Goal: Task Accomplishment & Management: Manage account settings

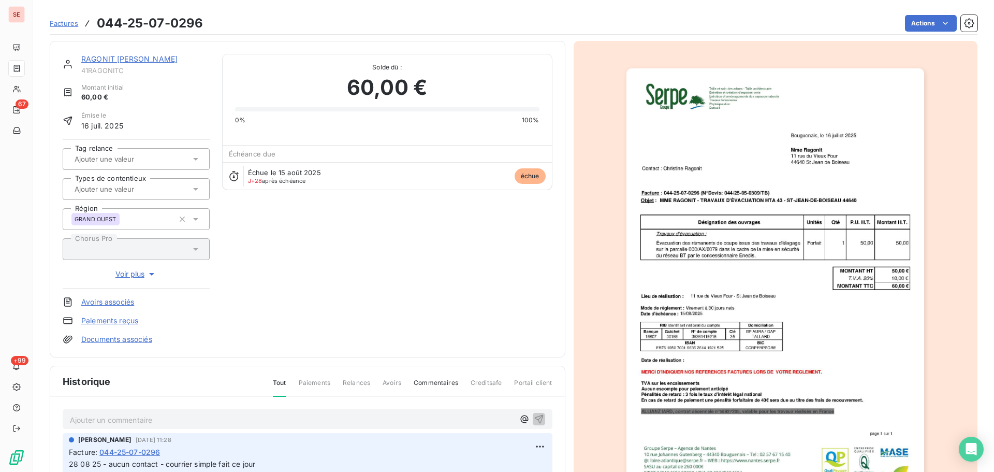
scroll to position [4, 0]
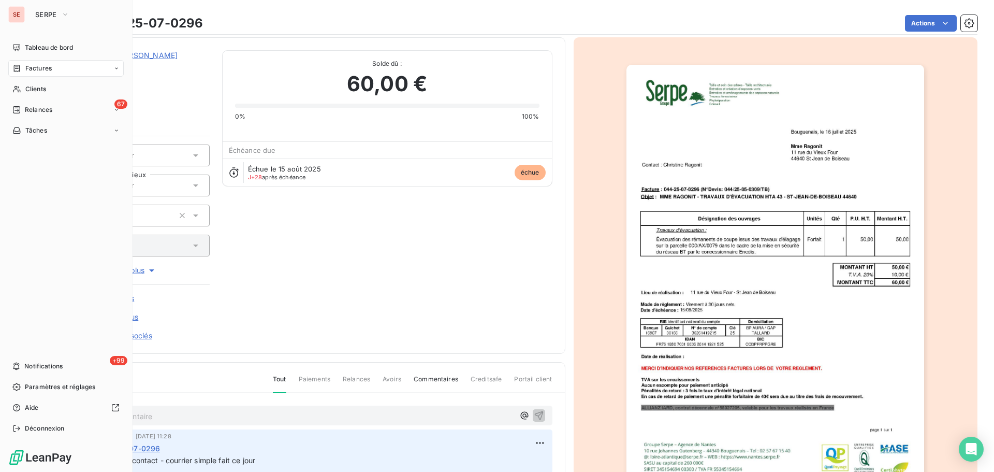
click at [33, 69] on span "Factures" at bounding box center [38, 68] width 26 height 9
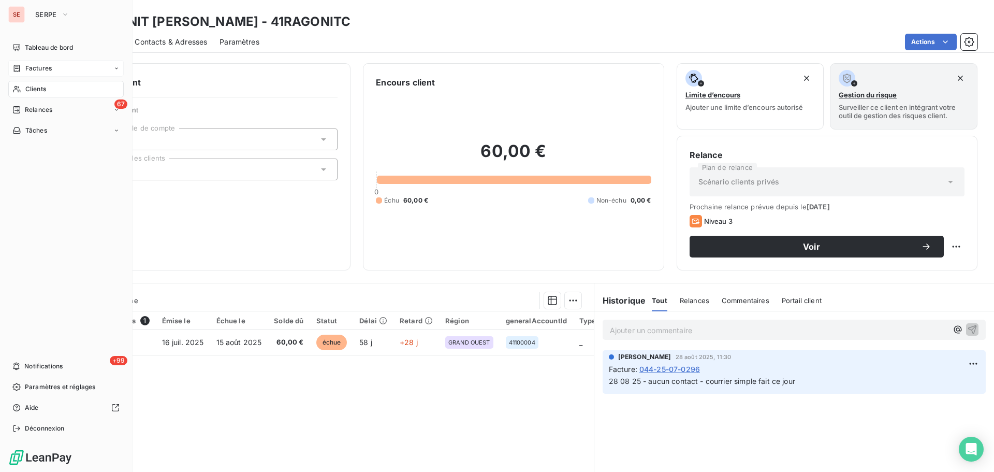
click at [33, 66] on span "Factures" at bounding box center [38, 68] width 26 height 9
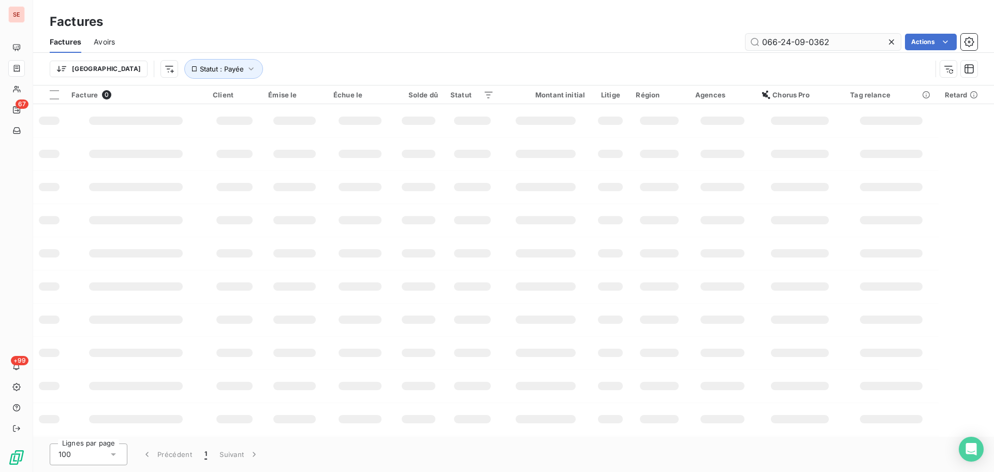
click at [853, 44] on input "066-24-09-0362" at bounding box center [823, 42] width 155 height 17
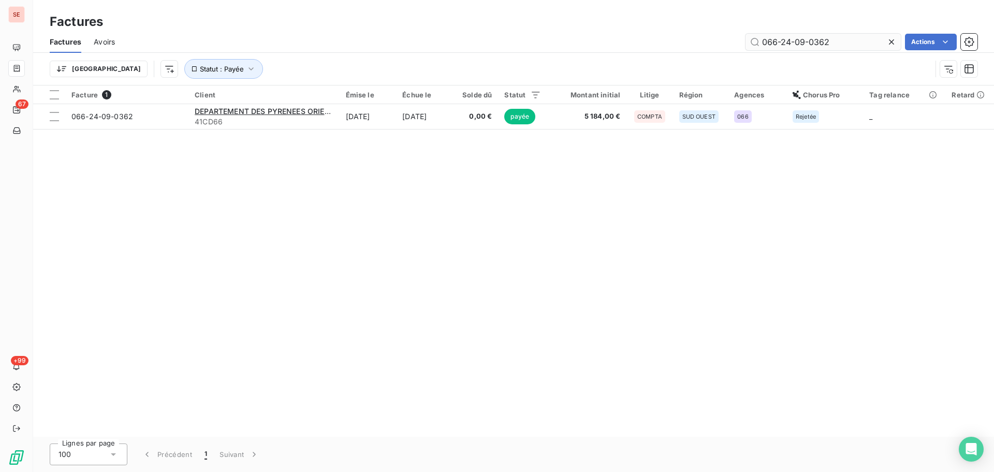
click at [853, 44] on input "066-24-09-0362" at bounding box center [823, 42] width 155 height 17
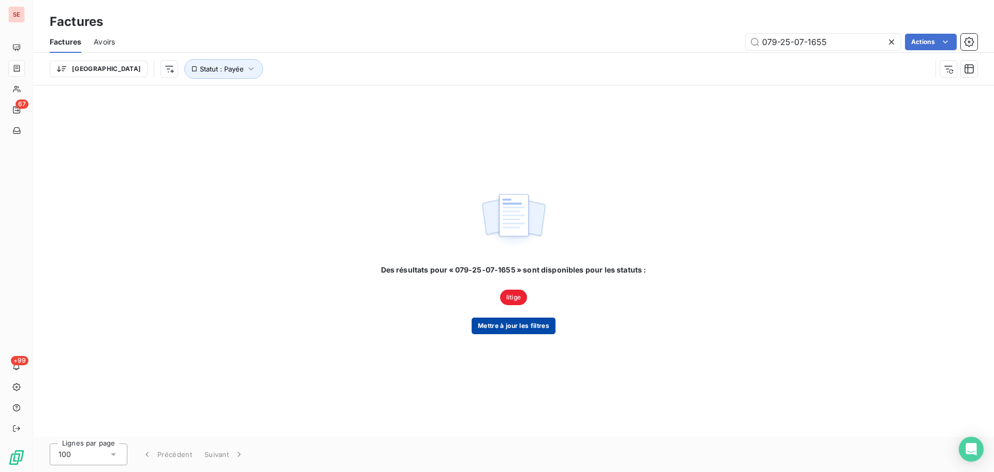
type input "079-25-07-1655"
click at [541, 327] on button "Mettre à jour les filtres" at bounding box center [514, 325] width 84 height 17
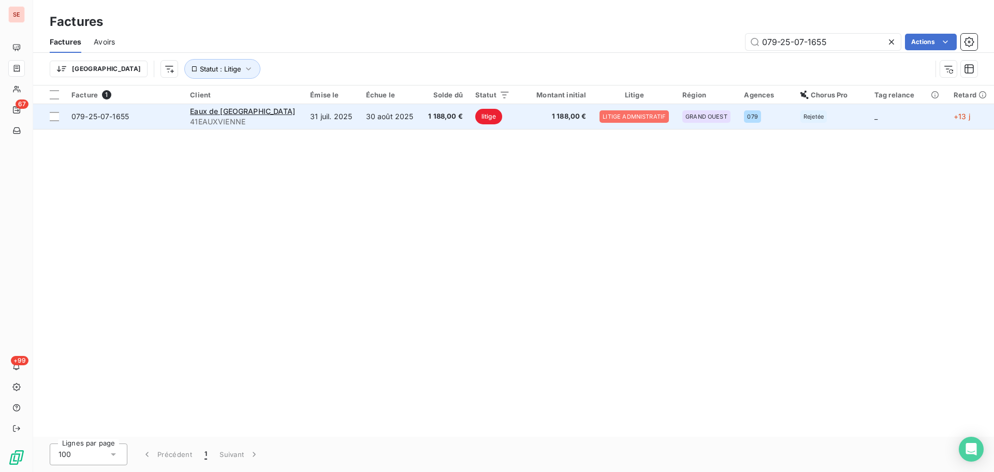
click at [307, 117] on td "31 juil. 2025" at bounding box center [331, 116] width 55 height 25
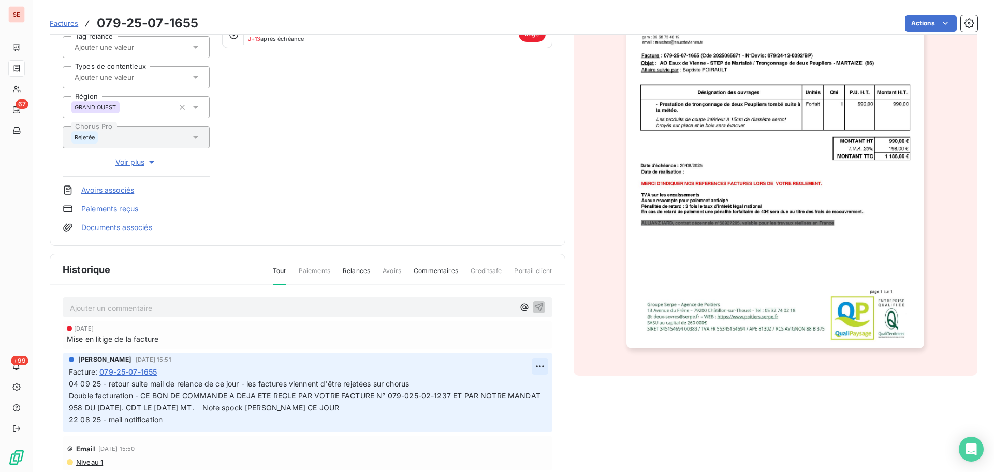
click at [529, 364] on html "SE 67 +99 Factures 079-25-07-1655 Actions Eaux de [GEOGRAPHIC_DATA] 41EAUXVIENN…" at bounding box center [497, 236] width 994 height 472
click at [513, 391] on div "Editer" at bounding box center [503, 389] width 58 height 17
click at [70, 382] on span "04 09 25 - retour suite mail de relance de ce jour - les factures viennent d'êt…" at bounding box center [403, 401] width 669 height 45
click at [170, 381] on span "12 09 25 - Retour [PERSON_NAME] "04 09 25 - retour suite mail de relance de ce …" at bounding box center [469, 401] width 800 height 45
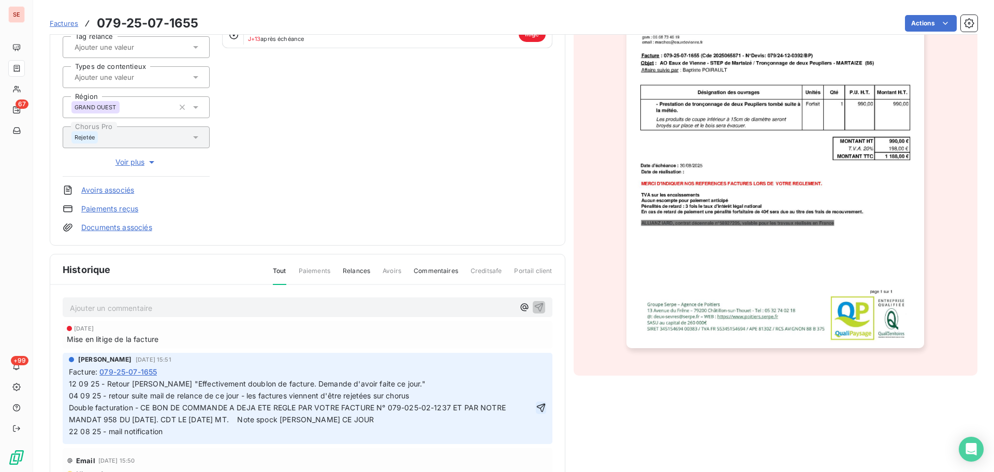
click at [536, 413] on icon "button" at bounding box center [541, 407] width 10 height 10
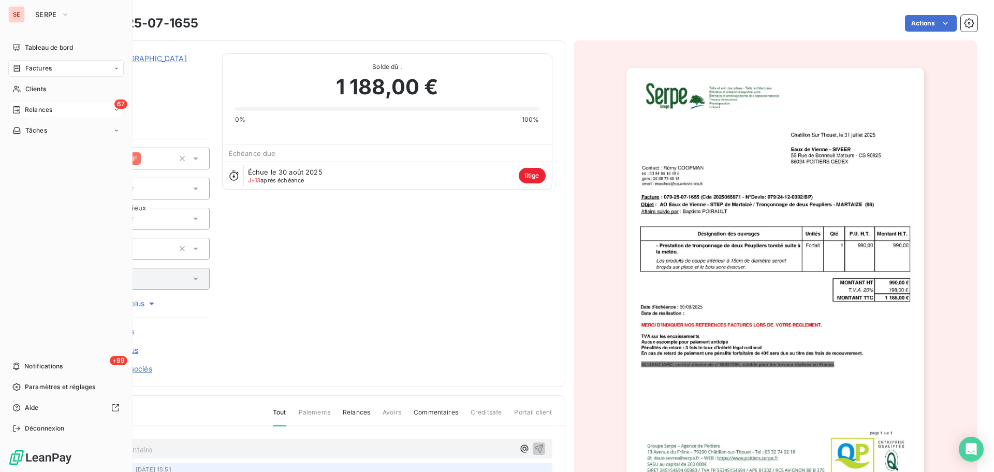
click at [53, 114] on div "67 Relances" at bounding box center [65, 110] width 115 height 17
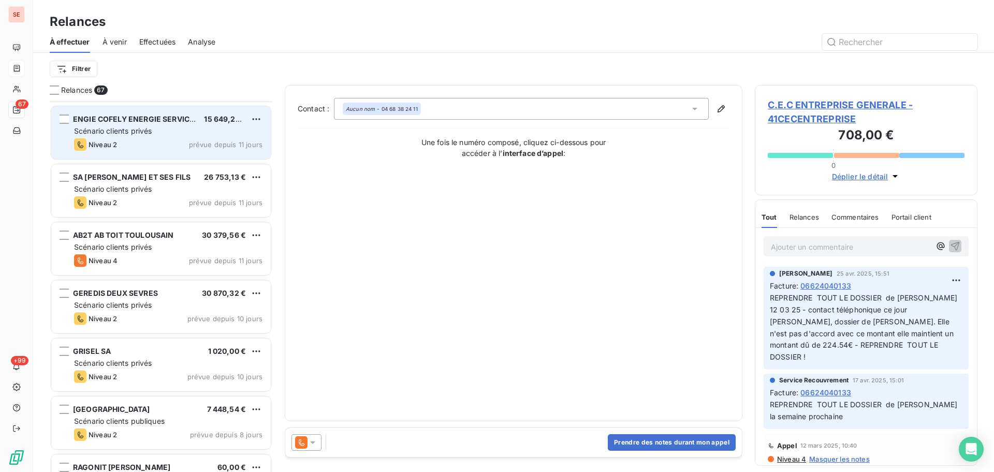
scroll to position [2072, 0]
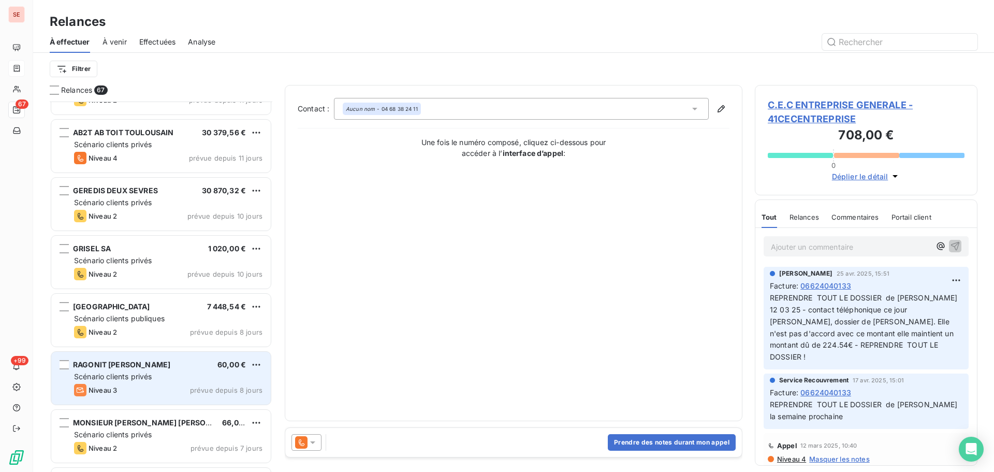
click at [169, 376] on div "Scénario clients privés" at bounding box center [168, 376] width 189 height 10
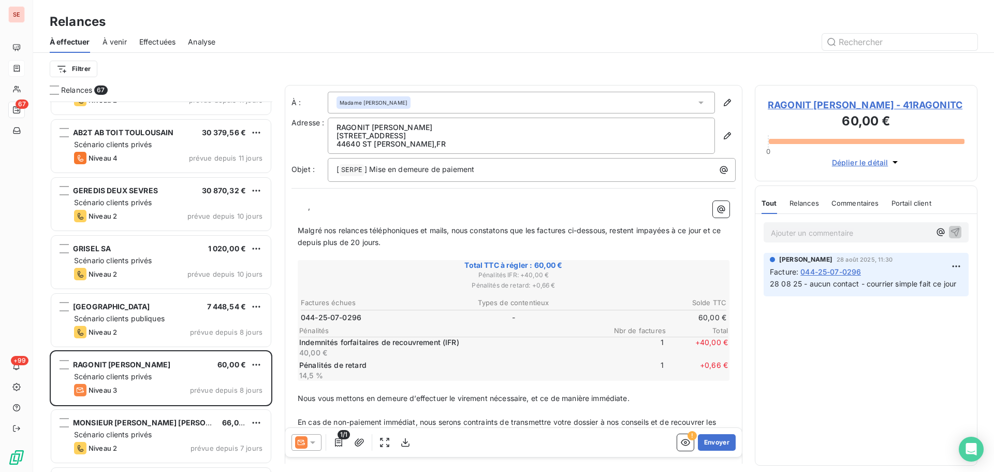
click at [807, 108] on span "RAGONIT [PERSON_NAME] - 41RAGONITC" at bounding box center [866, 105] width 197 height 14
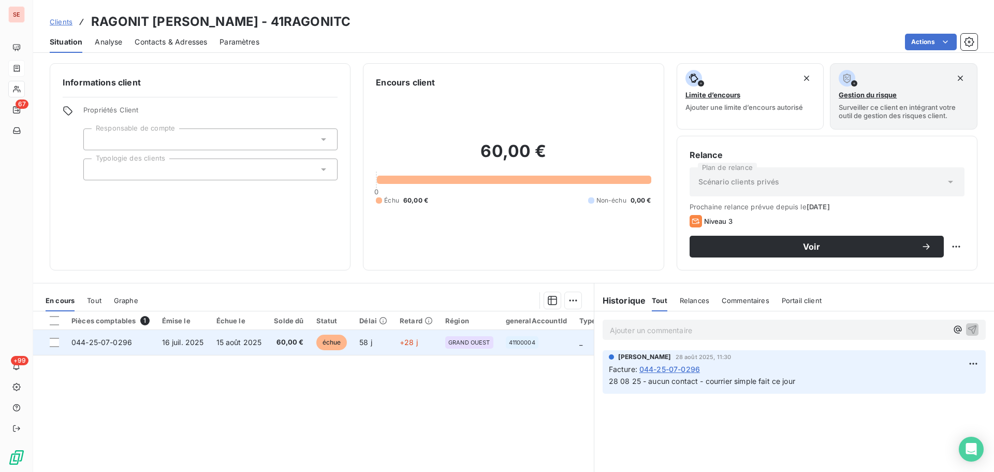
click at [226, 344] on span "15 août 2025" at bounding box center [239, 342] width 46 height 9
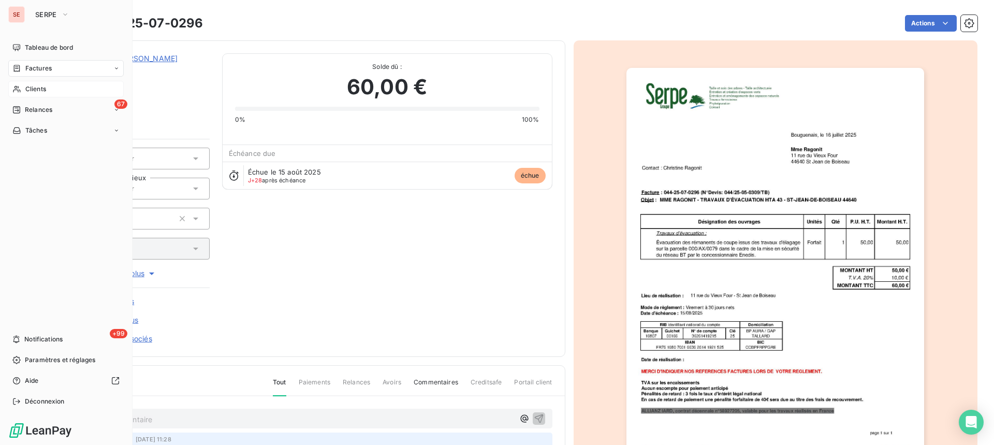
click at [27, 93] on span "Clients" at bounding box center [35, 88] width 21 height 9
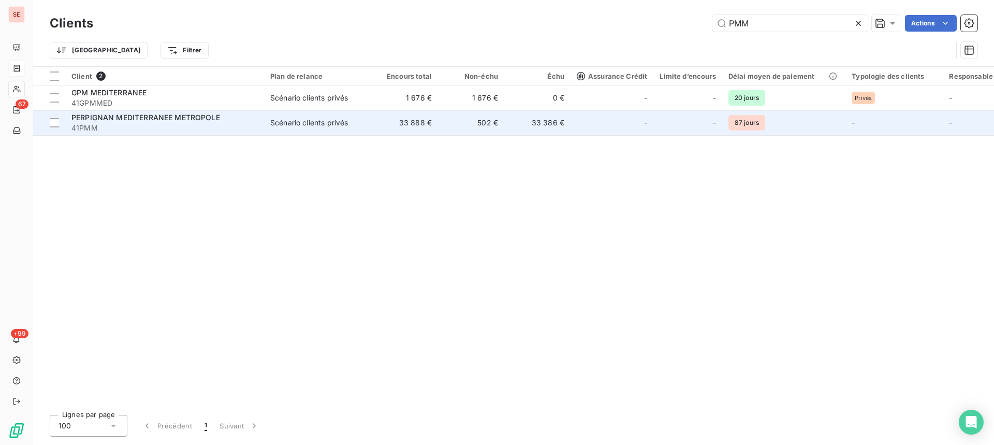
type input "PMM"
click at [310, 122] on div "Scénario clients privés" at bounding box center [309, 123] width 78 height 10
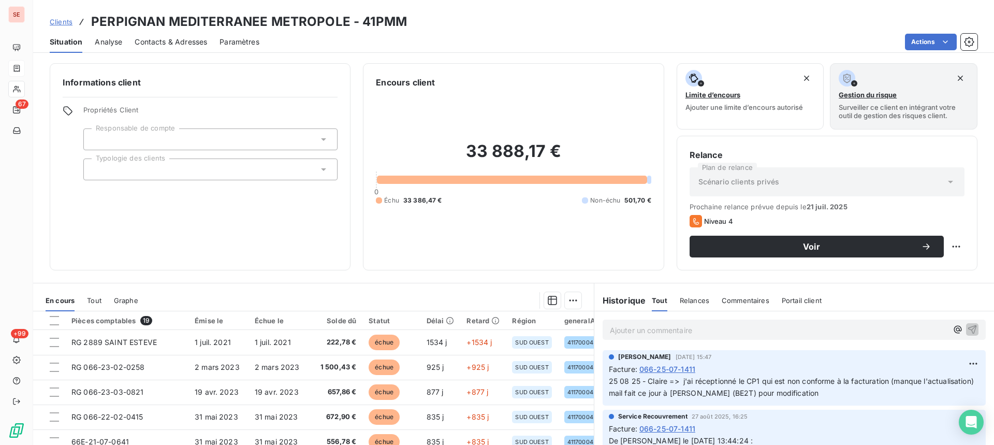
click at [194, 46] on span "Contacts & Adresses" at bounding box center [171, 42] width 73 height 10
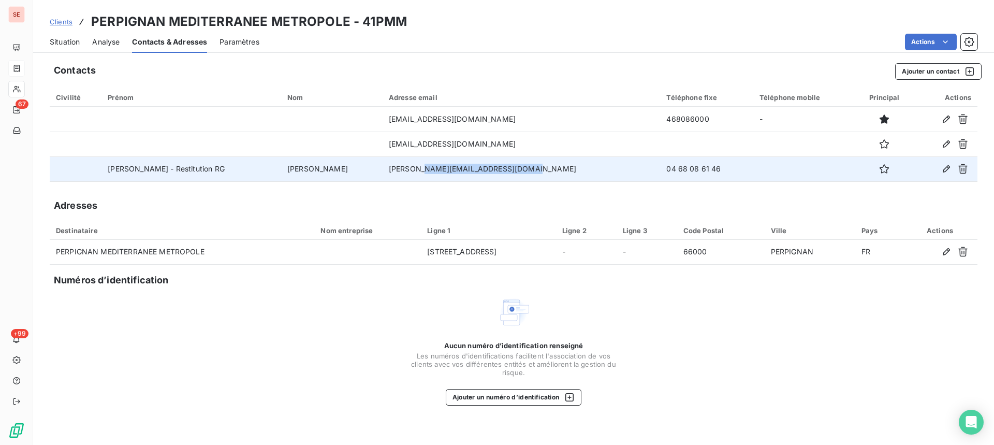
drag, startPoint x: 496, startPoint y: 174, endPoint x: 369, endPoint y: 172, distance: 126.9
click at [383, 172] on td "[PERSON_NAME][EMAIL_ADDRESS][DOMAIN_NAME]" at bounding box center [522, 168] width 278 height 25
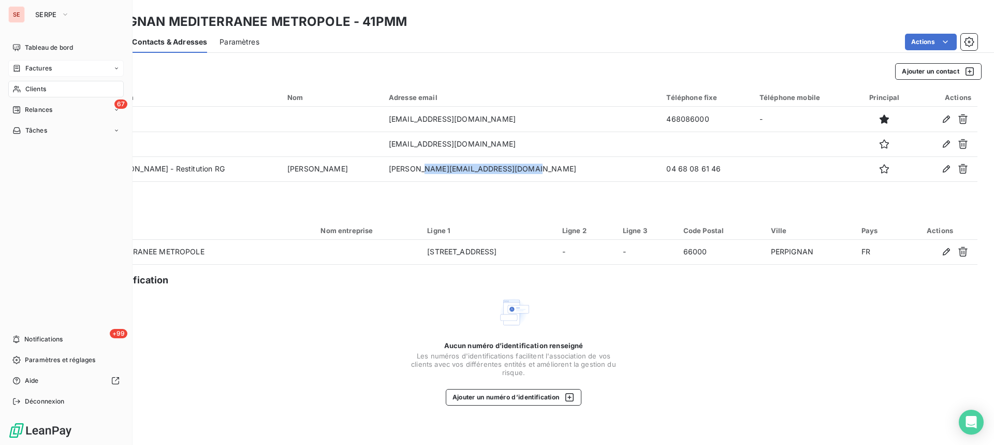
click at [30, 94] on div "Clients" at bounding box center [65, 89] width 115 height 17
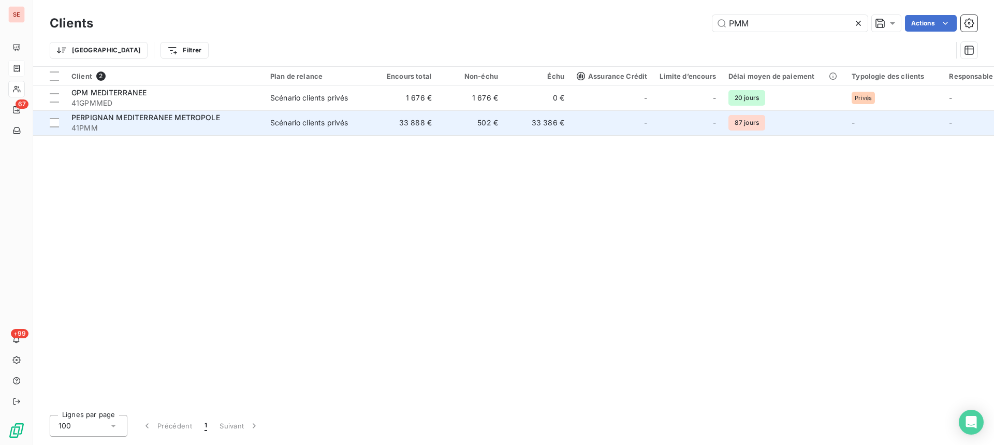
click at [281, 133] on td "Scénario clients privés" at bounding box center [318, 122] width 108 height 25
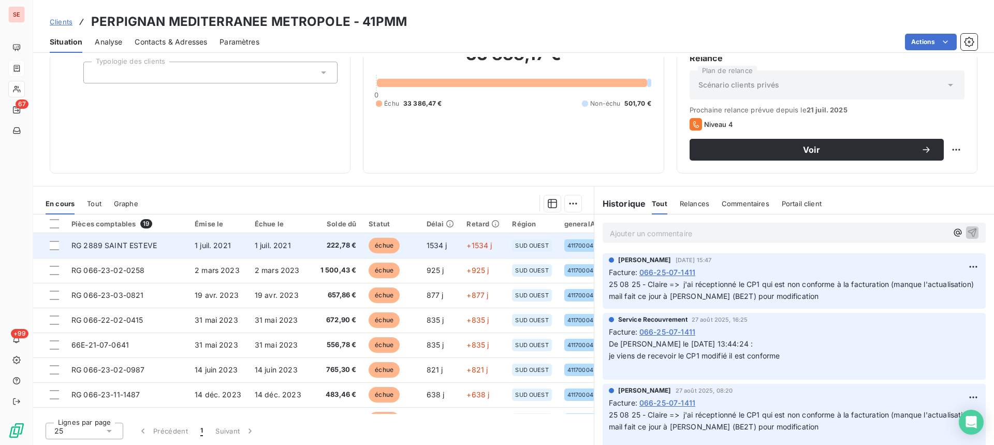
click at [183, 253] on td "RG 2889 SAINT ESTEVE" at bounding box center [126, 245] width 123 height 25
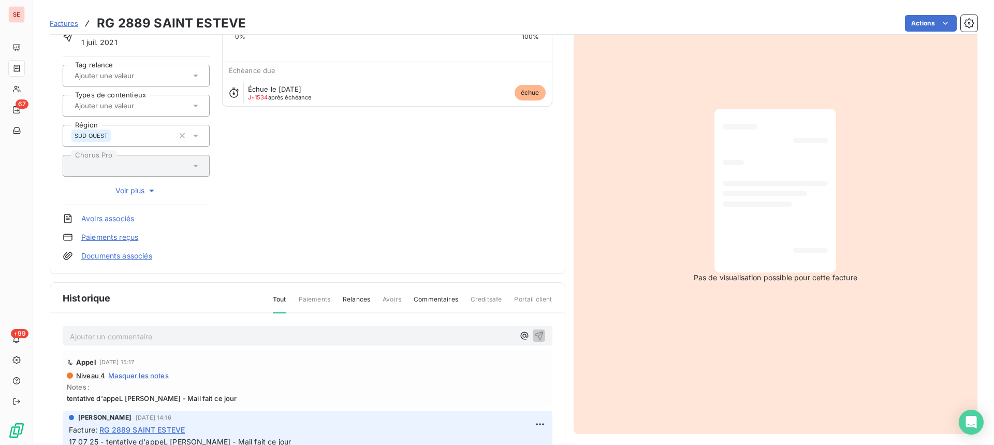
scroll to position [178, 0]
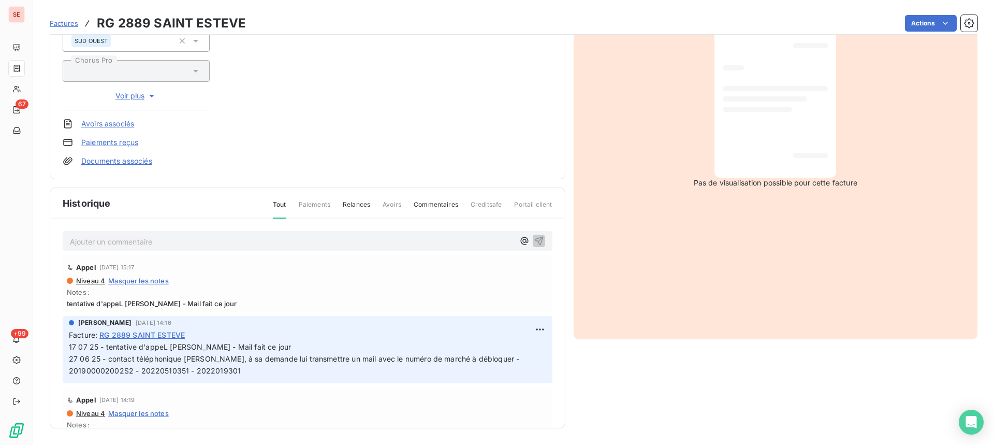
click at [179, 372] on span "17 07 25 - tentative d'appeL [PERSON_NAME] - Mail fait ce jour 27 06 25 - conta…" at bounding box center [325, 358] width 513 height 33
click at [526, 323] on html "SE 67 +99 Factures RG 2889 SAINT ESTEVE Actions PERPIGNAN MEDITERRANEE METROPOL…" at bounding box center [497, 222] width 994 height 445
click at [526, 328] on html "SE 67 +99 Factures RG 2889 SAINT ESTEVE Actions PERPIGNAN MEDITERRANEE METROPOL…" at bounding box center [497, 222] width 994 height 445
click at [529, 323] on html "SE 67 +99 Factures RG 2889 SAINT ESTEVE Actions PERPIGNAN MEDITERRANEE METROPOL…" at bounding box center [497, 222] width 994 height 445
click at [512, 346] on div "Editer" at bounding box center [503, 352] width 58 height 17
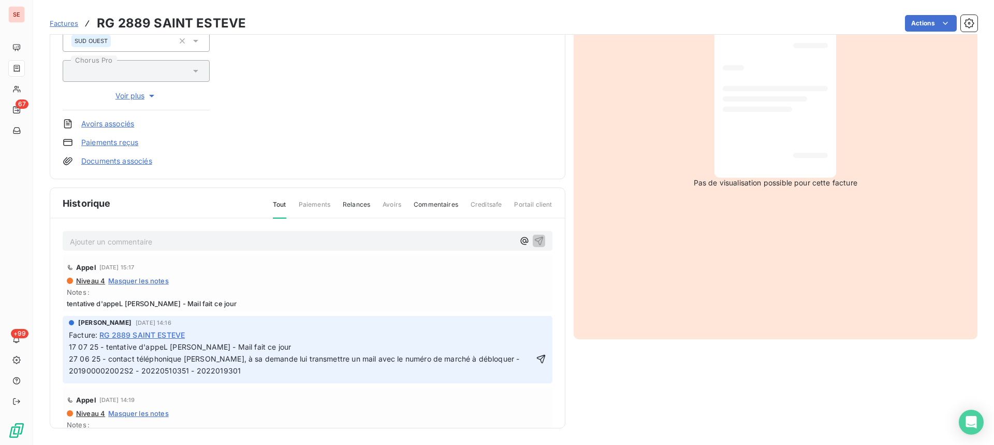
click at [286, 350] on span "17 07 25 - tentative d'appeL [PERSON_NAME] - Mail fait ce jour 27 06 25 - conta…" at bounding box center [325, 358] width 513 height 33
click at [537, 355] on icon "button" at bounding box center [541, 358] width 9 height 9
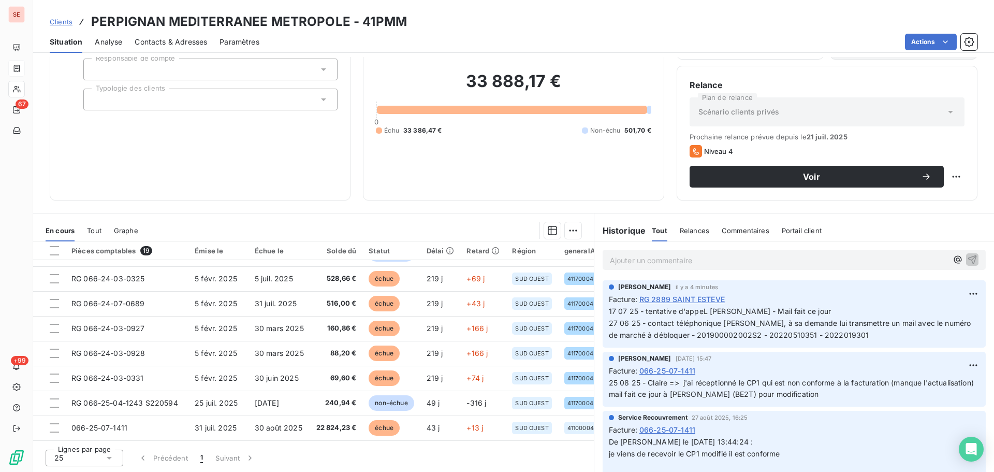
scroll to position [70, 0]
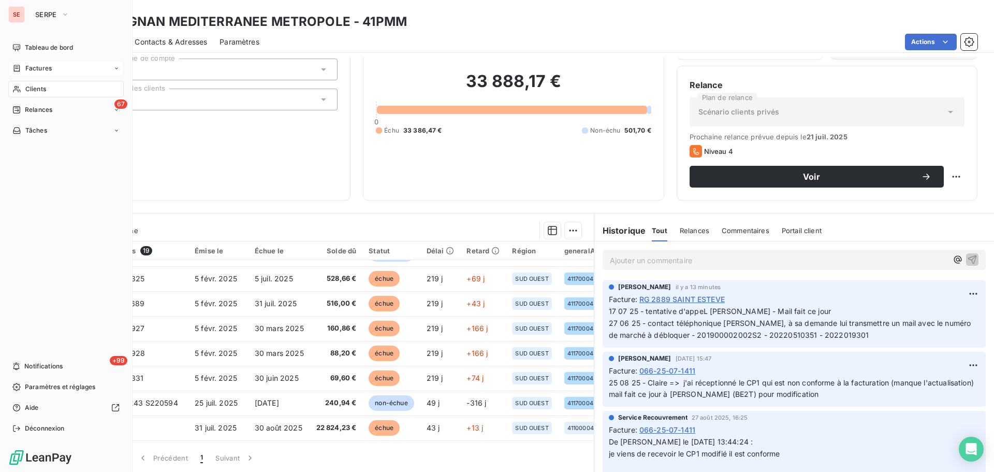
click at [51, 84] on div "Clients" at bounding box center [65, 89] width 115 height 17
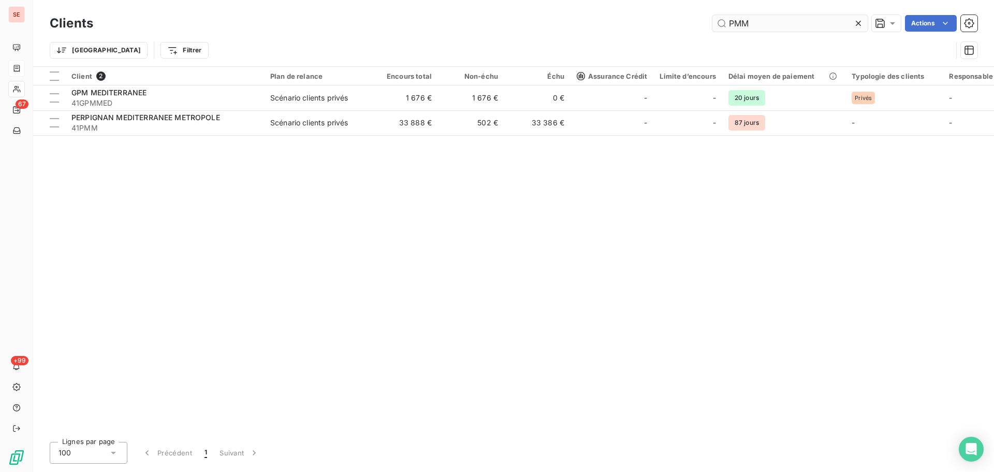
click at [765, 23] on input "PMM" at bounding box center [790, 23] width 155 height 17
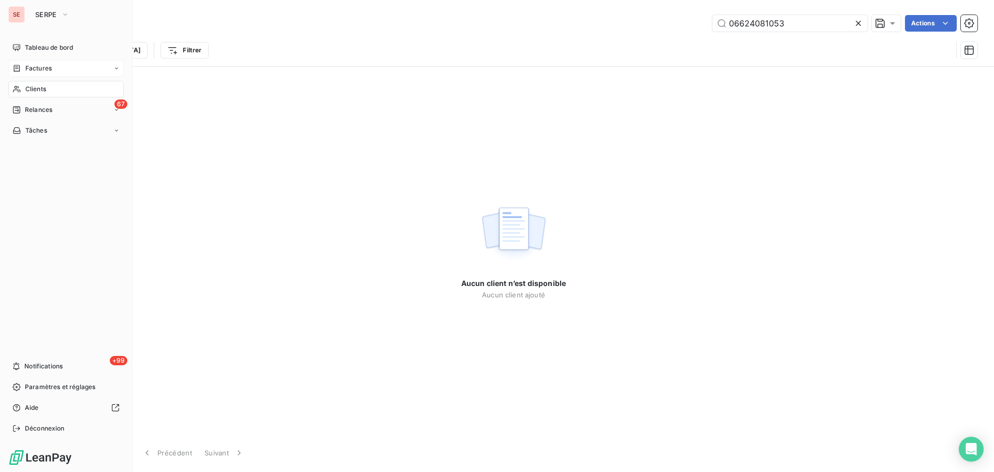
type input "06624081053"
click at [34, 83] on div "Clients" at bounding box center [65, 89] width 115 height 17
click at [60, 62] on div "Factures" at bounding box center [65, 68] width 115 height 17
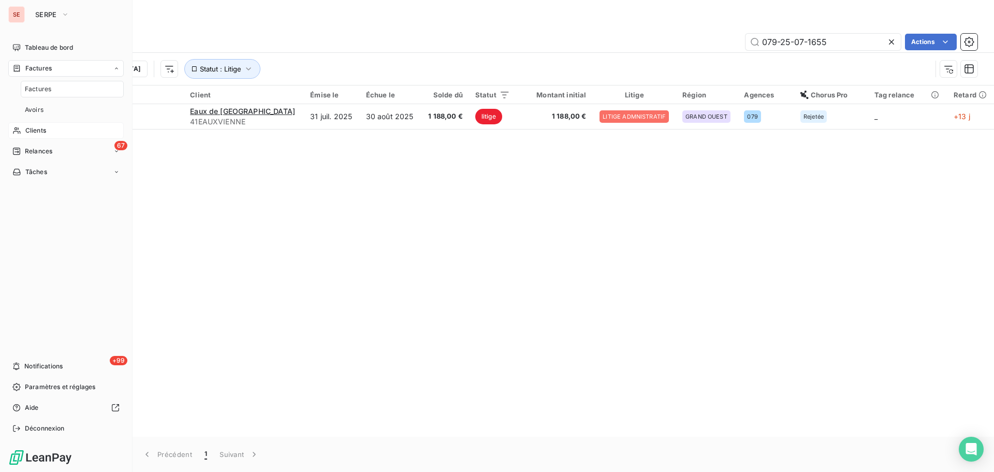
click at [64, 91] on div "Factures" at bounding box center [72, 89] width 103 height 17
click at [57, 133] on div "Clients" at bounding box center [65, 130] width 115 height 17
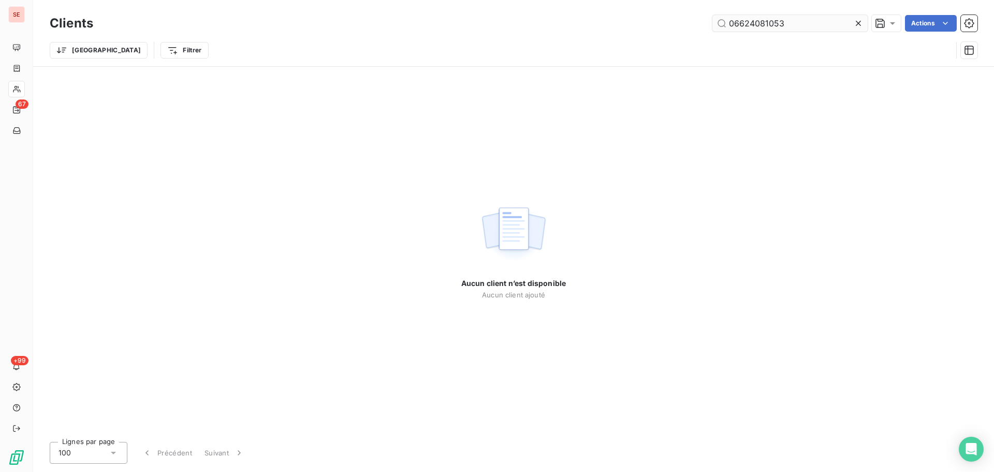
click at [829, 20] on input "06624081053" at bounding box center [790, 23] width 155 height 17
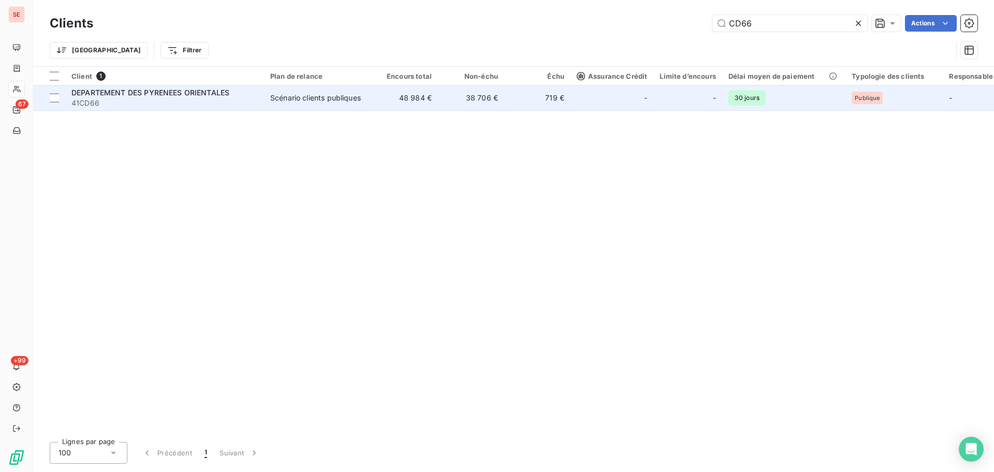
type input "CD66"
click at [353, 94] on div "Scénario clients publiques" at bounding box center [315, 98] width 91 height 10
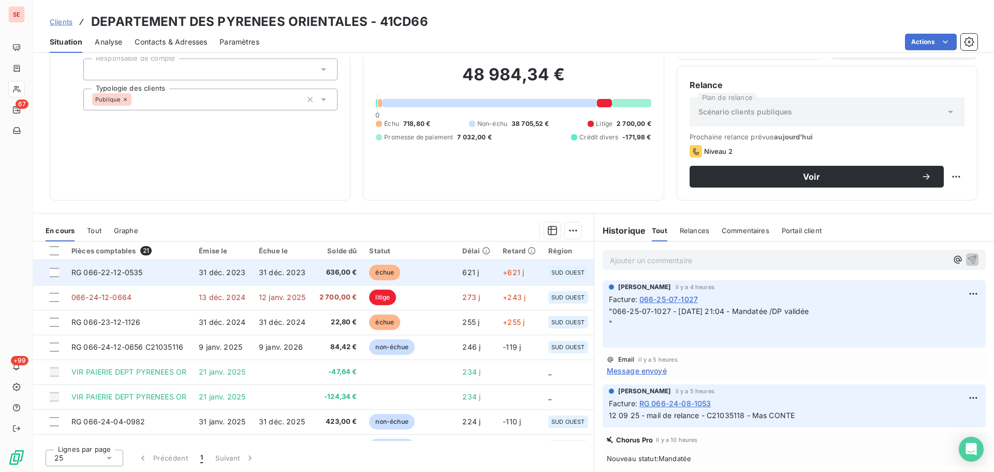
scroll to position [138, 0]
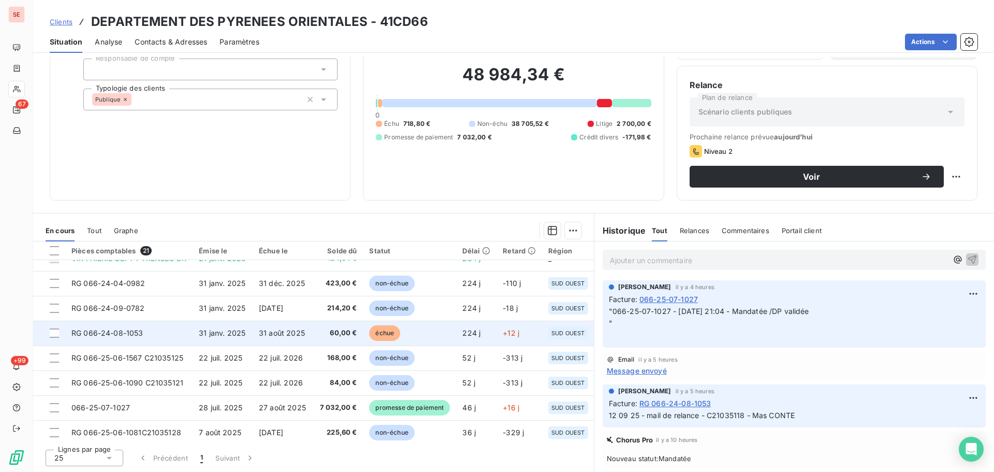
click at [349, 334] on span "60,00 €" at bounding box center [337, 333] width 39 height 10
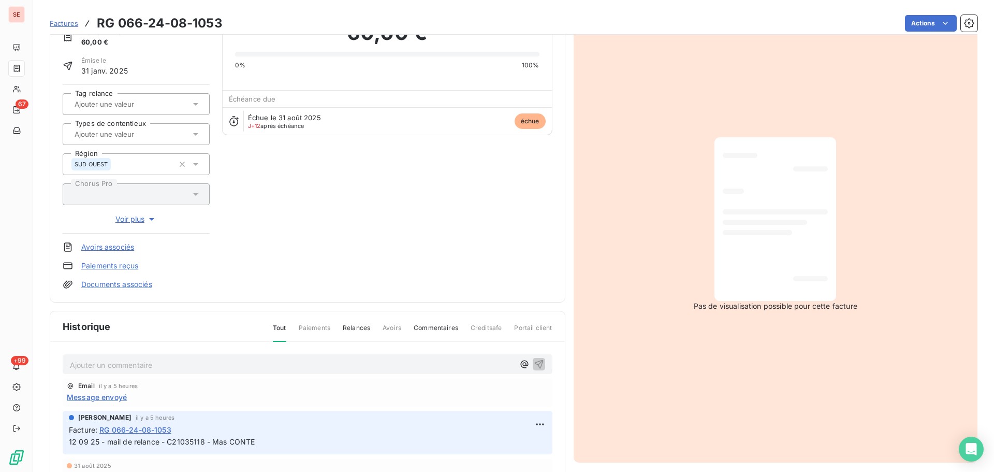
scroll to position [142, 0]
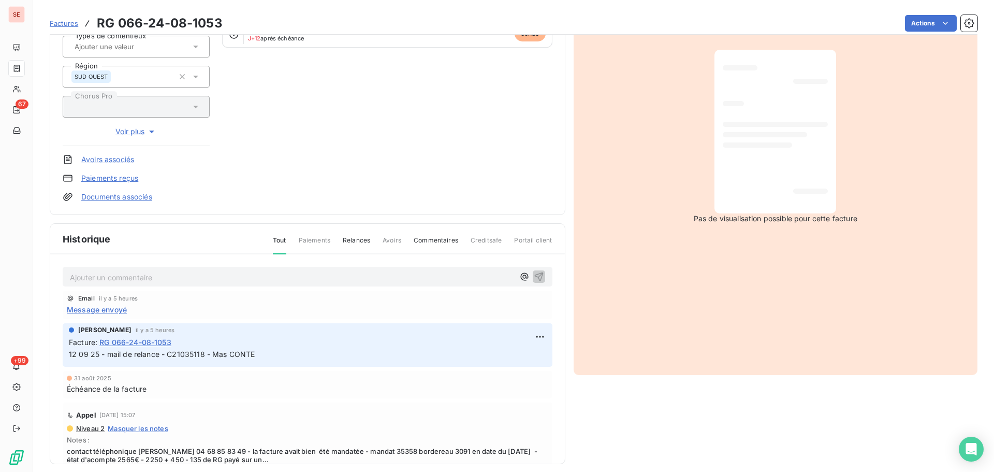
click at [200, 276] on p "Ajouter un commentaire ﻿" at bounding box center [292, 277] width 444 height 13
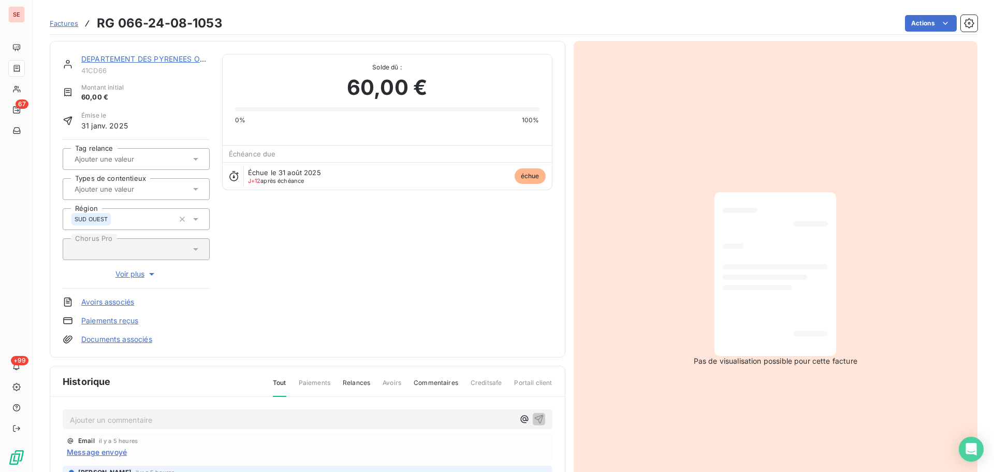
scroll to position [139, 0]
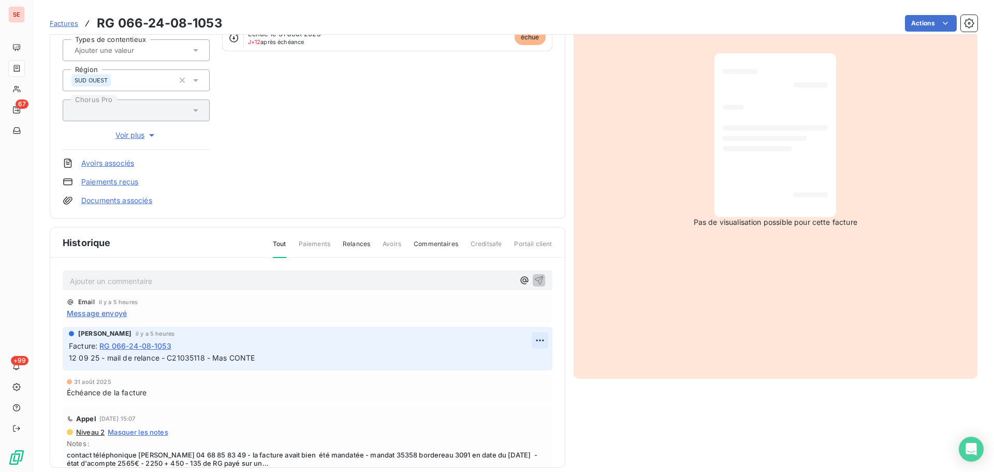
click at [530, 338] on html "SE 67 +99 Factures RG 066-24-08-1053 Actions DEPARTEMENT DES PYRENEES ORIENTALE…" at bounding box center [497, 236] width 994 height 472
click at [518, 357] on div "Editer" at bounding box center [503, 363] width 58 height 17
click at [74, 359] on span "12 09 25 - mail de relance - C21035118 - Mas CONTE" at bounding box center [162, 357] width 186 height 9
click at [104, 358] on span "12 09 25 - mail de relance - C21035118 - Mas CONTE" at bounding box center [162, 357] width 186 height 9
click at [260, 360] on span "12 09 25 - Retour suite mail de relance mail de relance - C21035118 - Mas CONTE" at bounding box center [212, 357] width 286 height 9
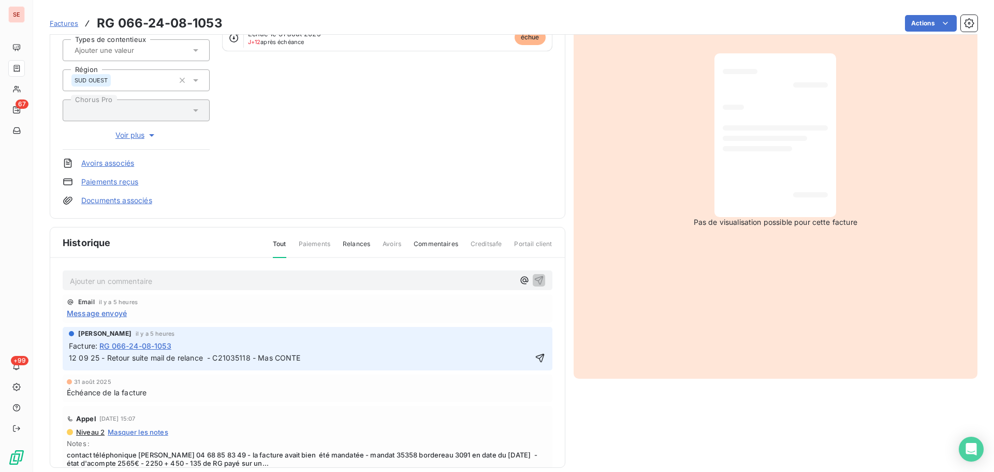
click at [309, 360] on p "12 09 25 - Retour suite mail de relance - C21035118 - Mas CONTE" at bounding box center [300, 358] width 463 height 12
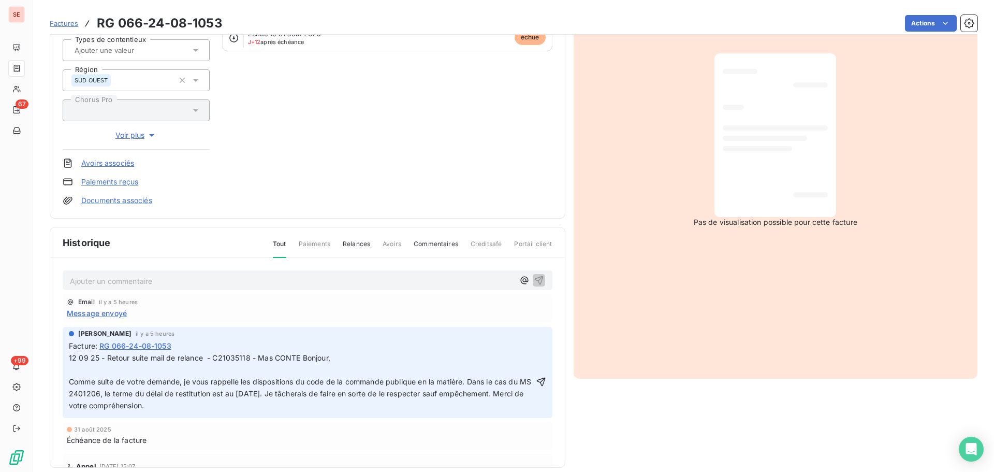
click at [301, 357] on span "12 09 25 - Retour suite mail de relance - C21035118 - Mas CONTE Bonjour," at bounding box center [200, 357] width 262 height 9
click at [536, 378] on icon "button" at bounding box center [541, 381] width 10 height 10
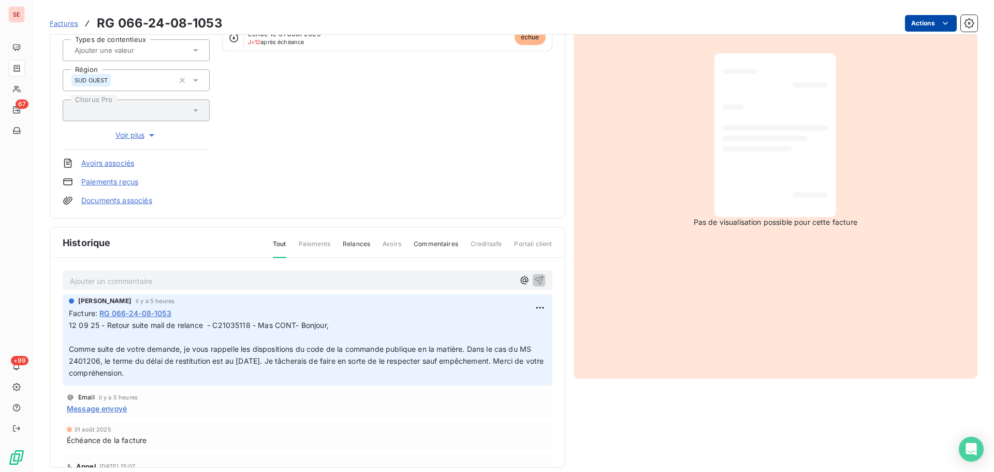
click at [905, 23] on html "SE 67 +99 Factures RG 066-24-08-1053 Actions DEPARTEMENT DES PYRENEES ORIENTALE…" at bounding box center [497, 236] width 994 height 472
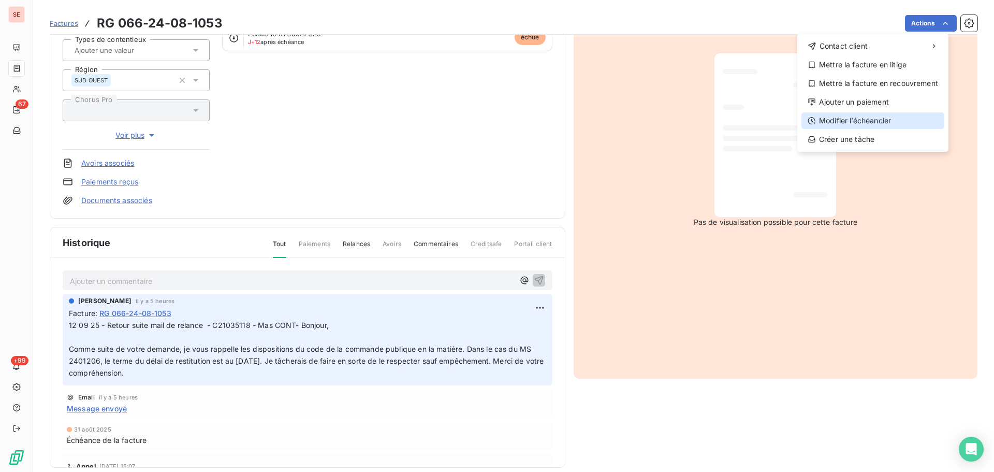
click at [876, 120] on div "Modifier l’échéancier" at bounding box center [873, 120] width 143 height 17
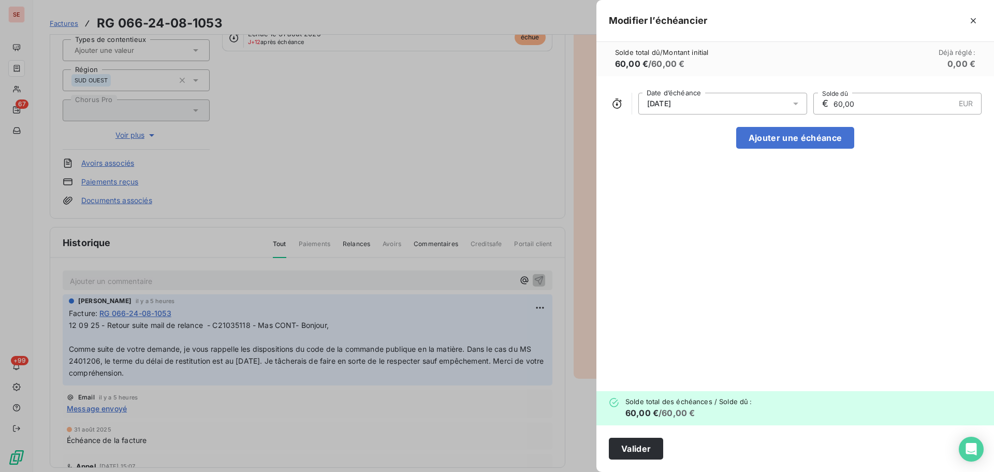
click at [807, 101] on div at bounding box center [799, 104] width 17 height 22
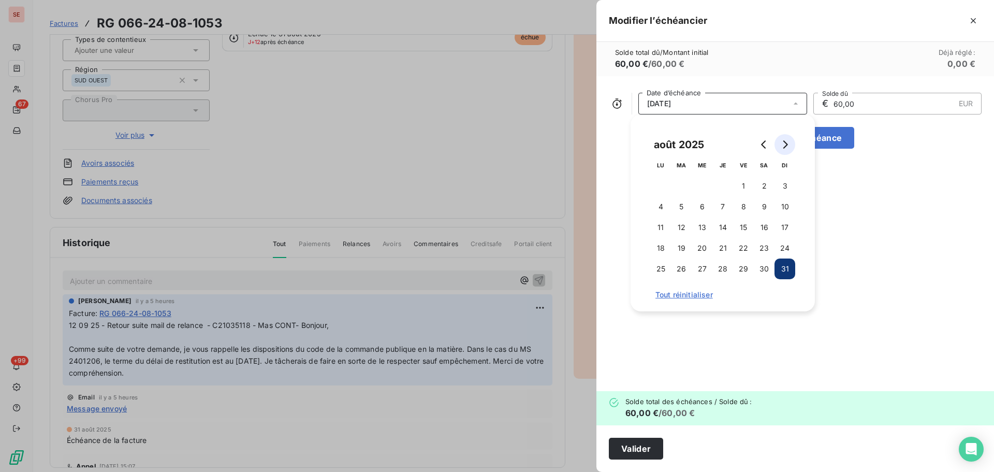
click at [779, 148] on button "Go to next month" at bounding box center [785, 144] width 21 height 21
click at [684, 268] on button "30" at bounding box center [681, 268] width 21 height 21
click at [646, 454] on button "Valider" at bounding box center [636, 449] width 54 height 22
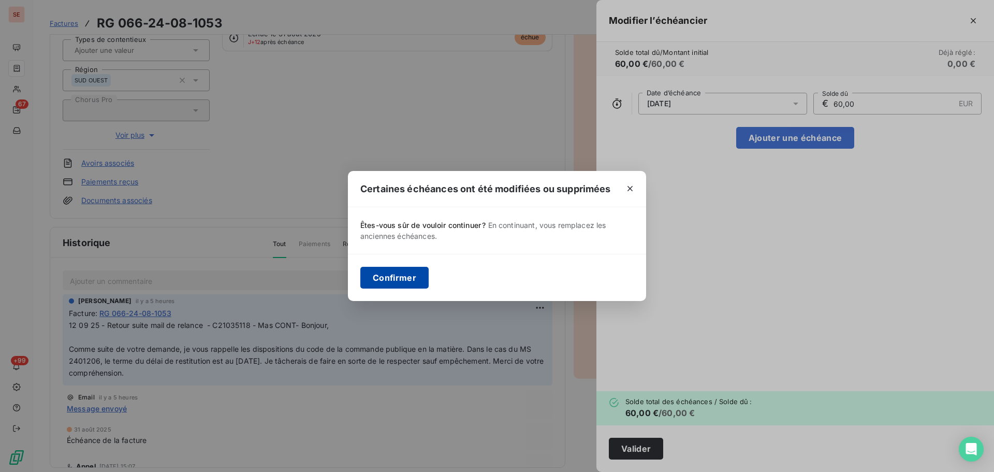
click at [406, 279] on button "Confirmer" at bounding box center [394, 278] width 68 height 22
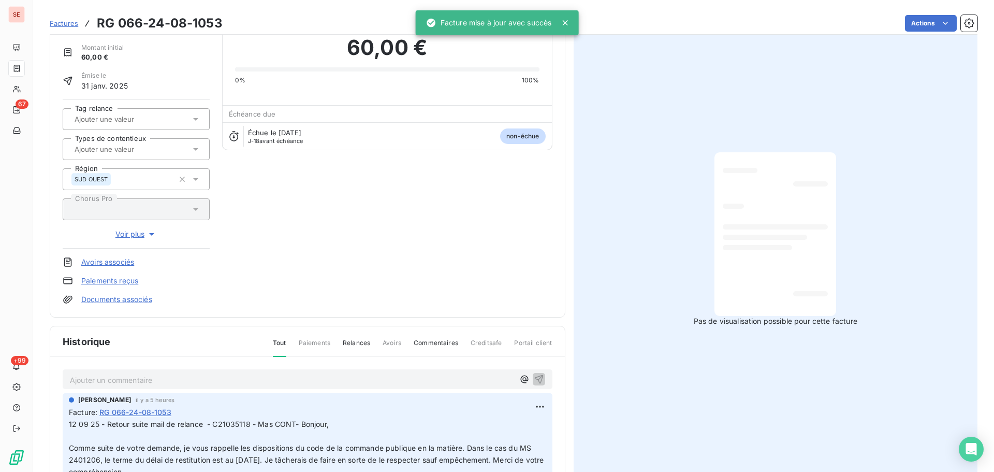
scroll to position [0, 0]
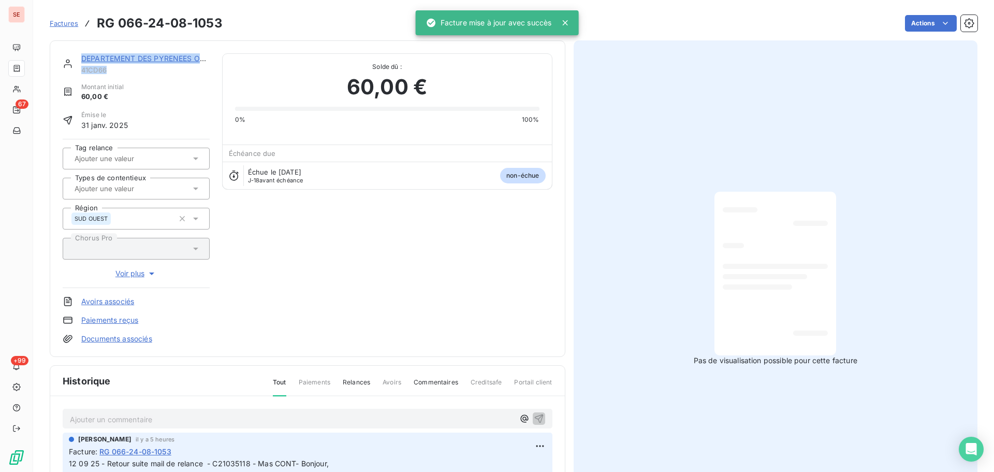
drag, startPoint x: 113, startPoint y: 70, endPoint x: 77, endPoint y: 69, distance: 36.3
click at [77, 69] on div "DEPARTEMENT DES PYRENEES ORIENTALES 41CD66" at bounding box center [136, 63] width 147 height 21
click at [98, 71] on span "41CD66" at bounding box center [145, 70] width 128 height 8
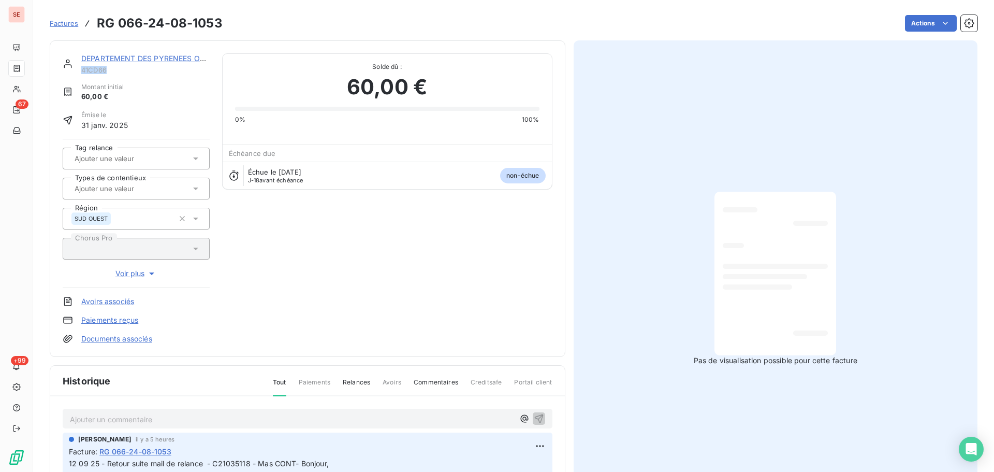
drag, startPoint x: 113, startPoint y: 71, endPoint x: 80, endPoint y: 70, distance: 32.7
click at [80, 70] on div "DEPARTEMENT DES PYRENEES ORIENTALES 41CD66" at bounding box center [136, 63] width 147 height 21
copy span "41CD66"
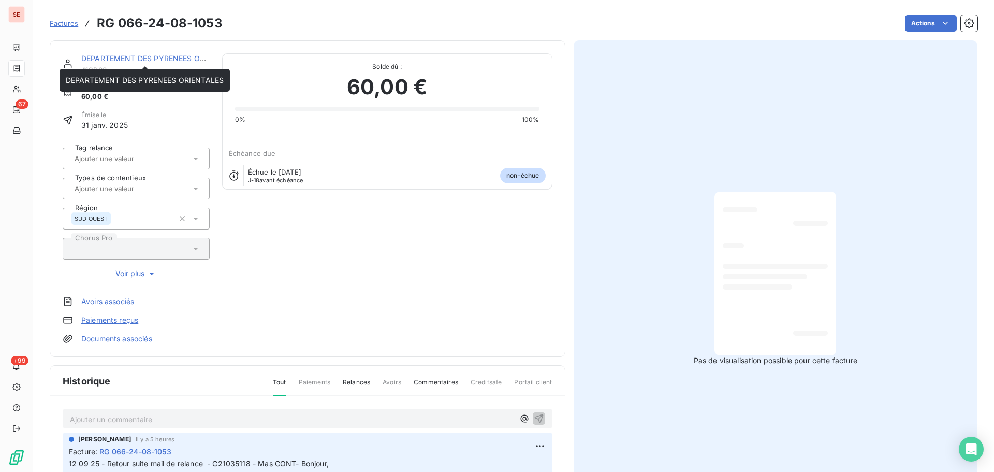
click at [169, 55] on link "DEPARTEMENT DES PYRENEES ORIENTALES" at bounding box center [160, 58] width 158 height 9
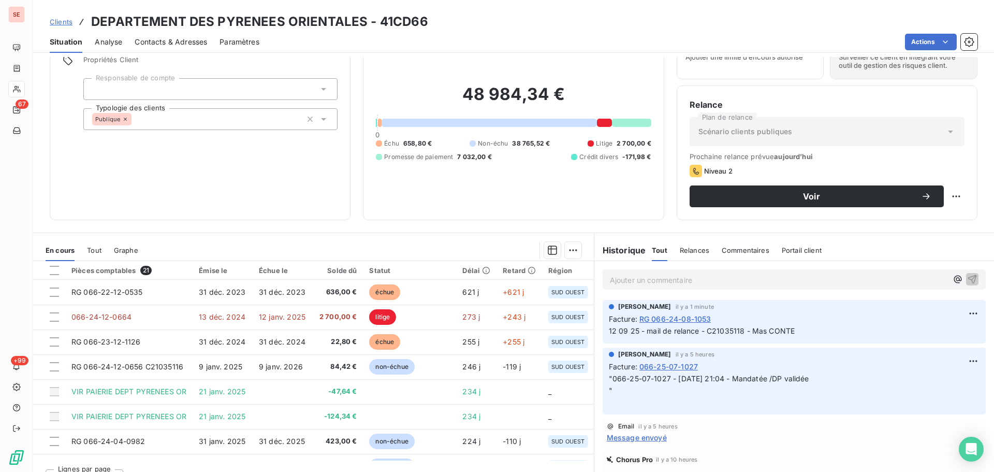
scroll to position [70, 0]
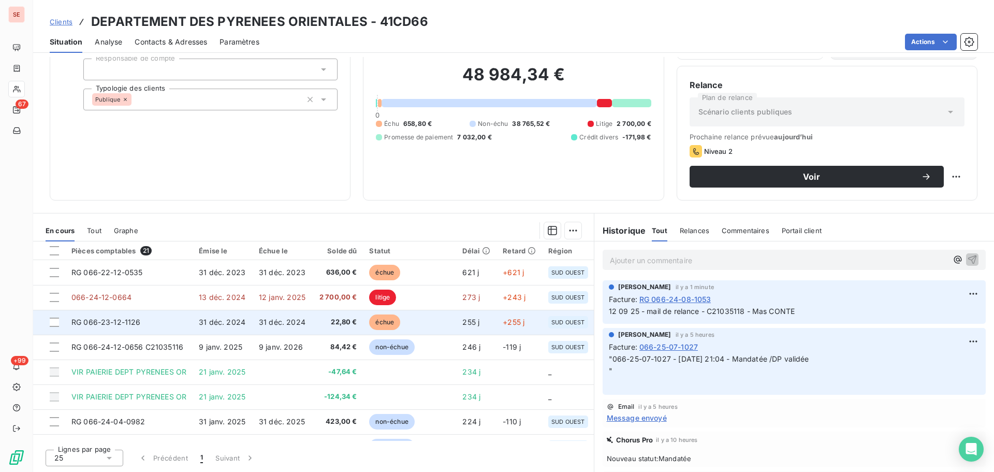
click at [309, 320] on td "31 déc. 2024" at bounding box center [283, 322] width 60 height 25
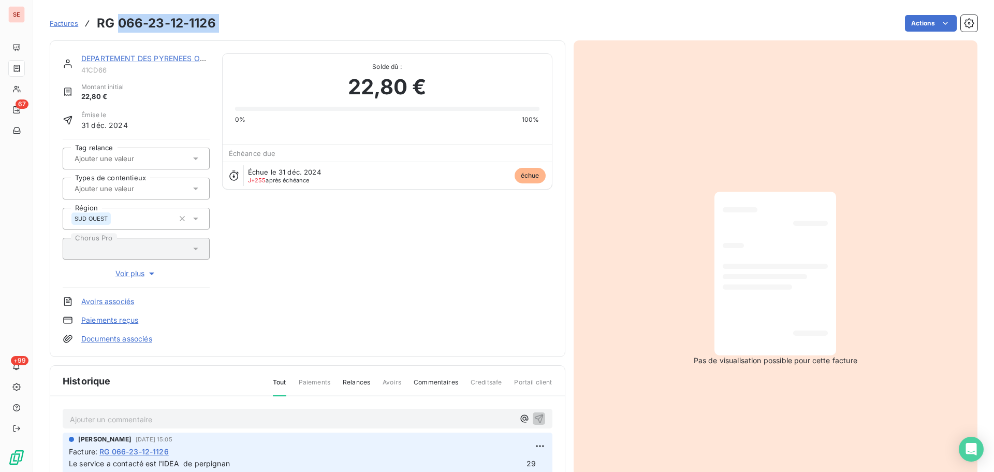
drag, startPoint x: 217, startPoint y: 20, endPoint x: 120, endPoint y: 33, distance: 97.6
click at [120, 33] on div "Factures RG 066-23-12-1126 Actions" at bounding box center [514, 23] width 928 height 22
copy section "066-23-12-1126 Actions"
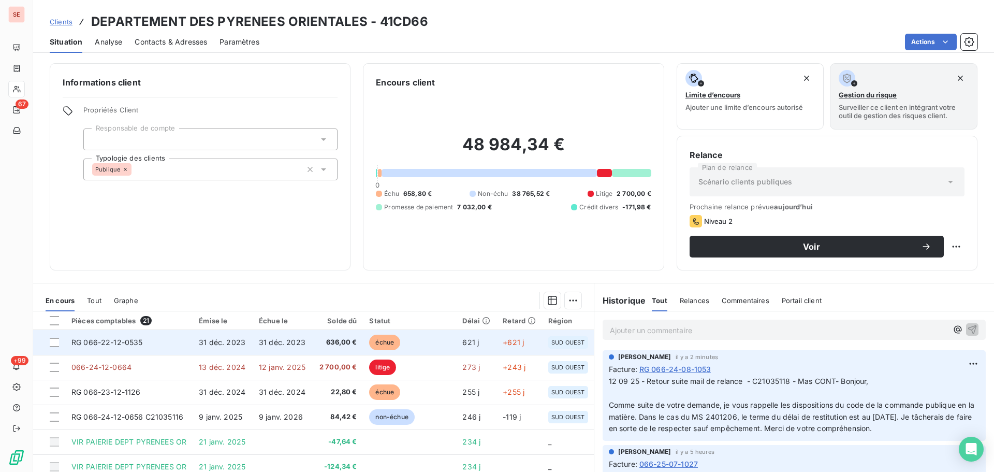
click at [231, 342] on span "31 déc. 2023" at bounding box center [222, 342] width 47 height 9
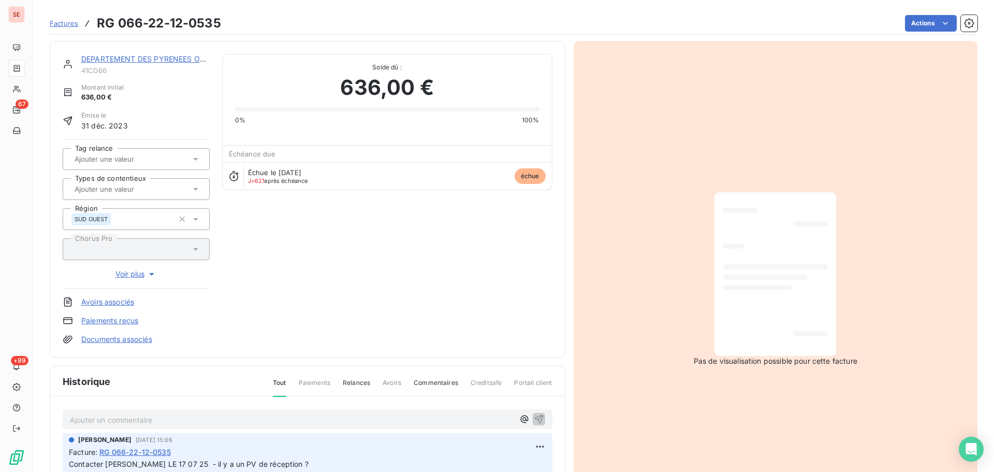
scroll to position [142, 0]
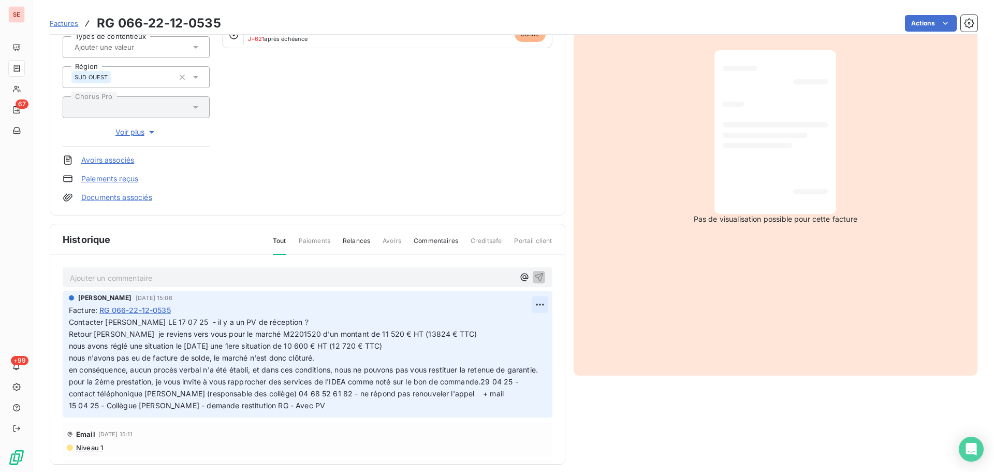
click at [528, 305] on html "SE 67 +99 Factures RG 066-22-12-0535 Actions DEPARTEMENT DES PYRENEES ORIENTALE…" at bounding box center [497, 236] width 994 height 472
click at [494, 328] on div "Editer" at bounding box center [503, 327] width 58 height 17
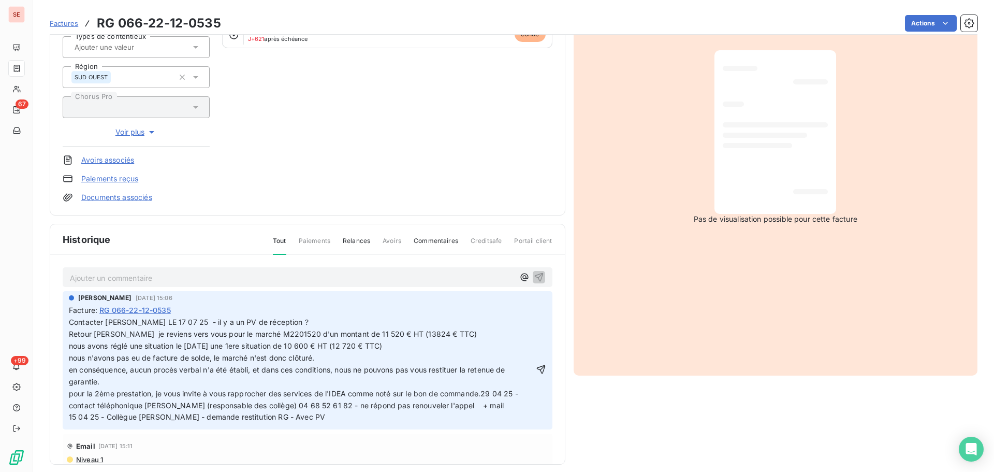
click at [70, 321] on span "Contacter [PERSON_NAME] LE 17 07 25 - il y a un PV de réception ? Retour [PERSO…" at bounding box center [365, 327] width 592 height 21
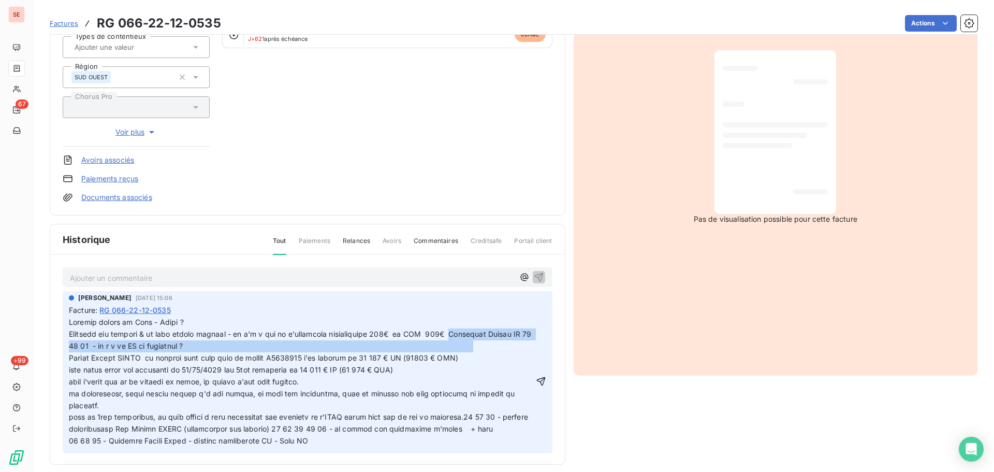
drag, startPoint x: 450, startPoint y: 335, endPoint x: 485, endPoint y: 347, distance: 37.3
click at [485, 347] on span at bounding box center [496, 380] width 854 height 127
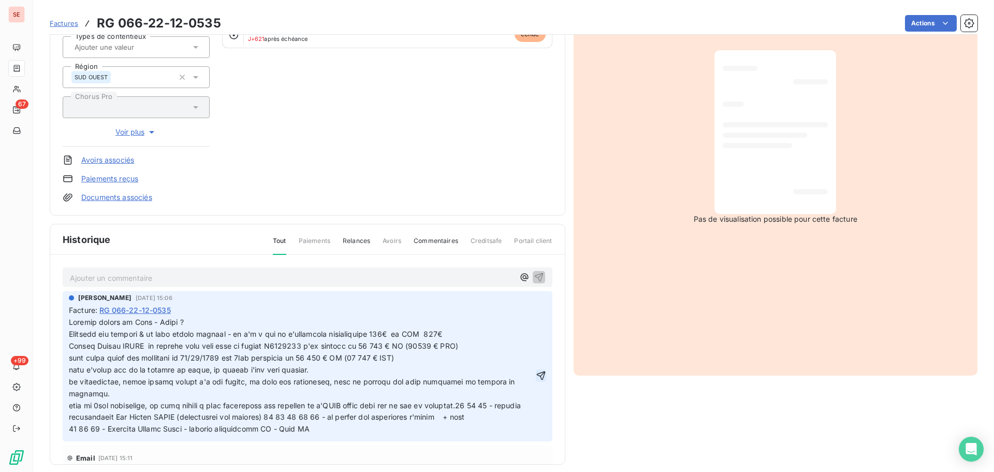
click at [536, 375] on icon "button" at bounding box center [541, 375] width 10 height 10
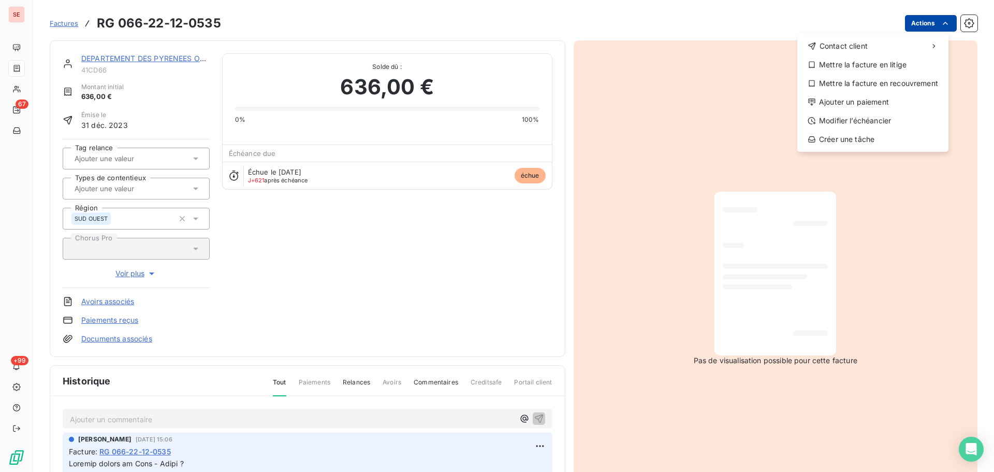
click at [913, 27] on html "SE 67 +99 Factures RG [PHONE_NUMBER] Actions Contact client Mettre la facture e…" at bounding box center [497, 236] width 994 height 472
click at [876, 66] on div "Mettre la facture en litige" at bounding box center [873, 64] width 143 height 17
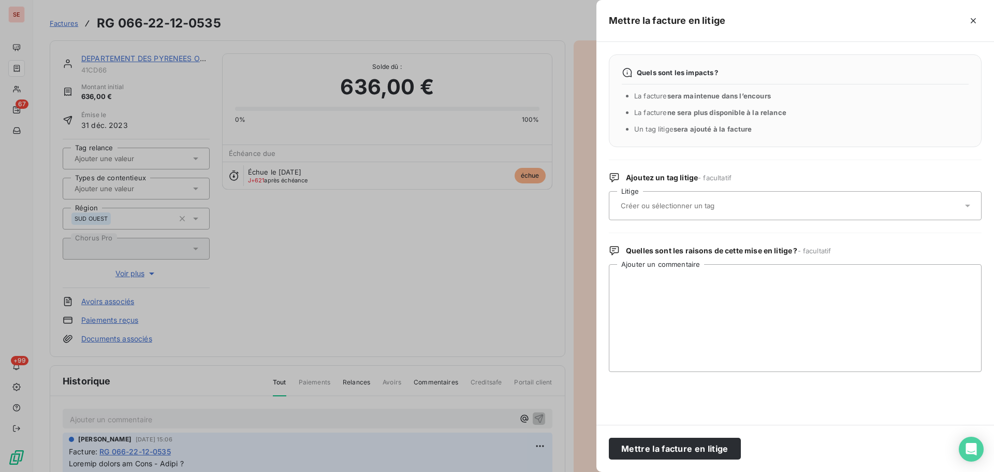
click at [752, 210] on div at bounding box center [790, 206] width 345 height 22
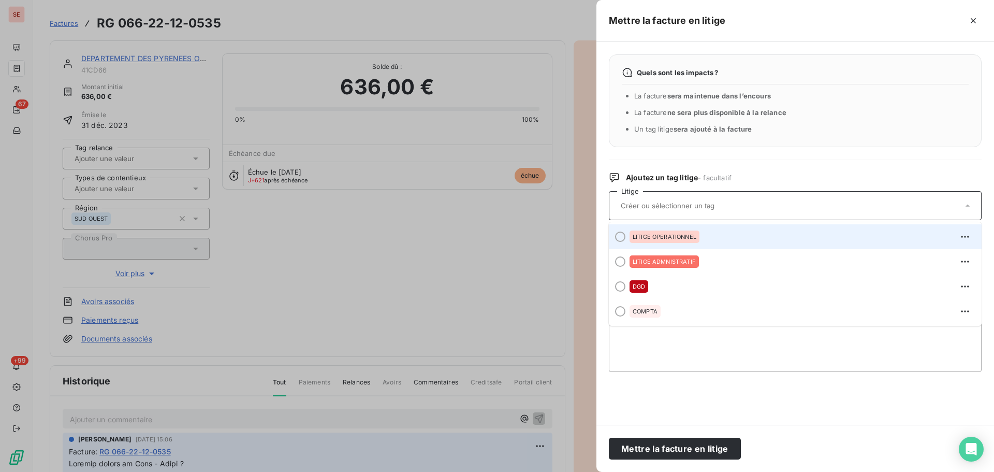
click at [715, 242] on div "LITIGE OPERATIONNEL" at bounding box center [802, 236] width 344 height 17
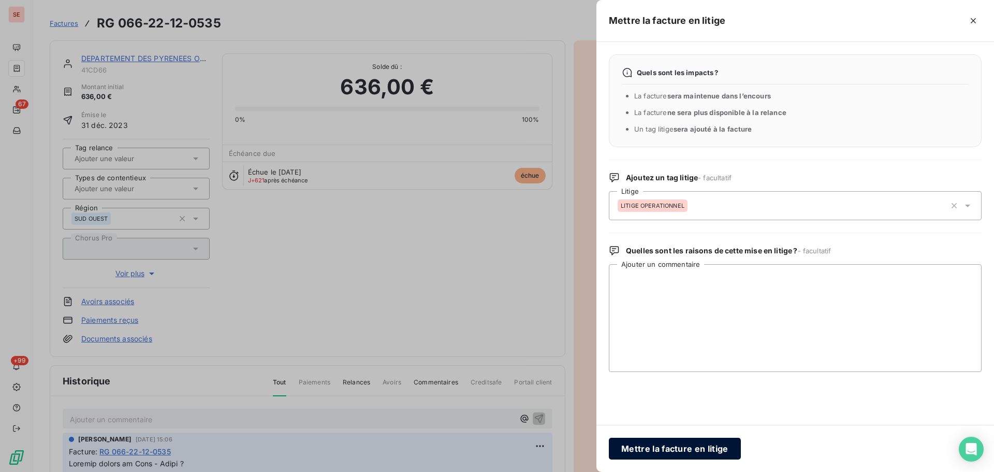
click at [701, 448] on button "Mettre la facture en litige" at bounding box center [675, 449] width 132 height 22
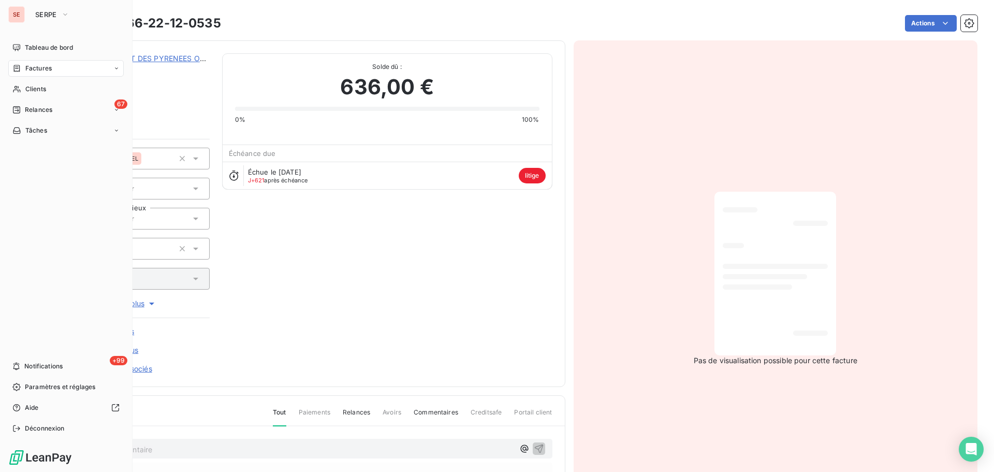
click at [26, 65] on span "Factures" at bounding box center [38, 68] width 26 height 9
click at [27, 89] on span "Clients" at bounding box center [35, 88] width 21 height 9
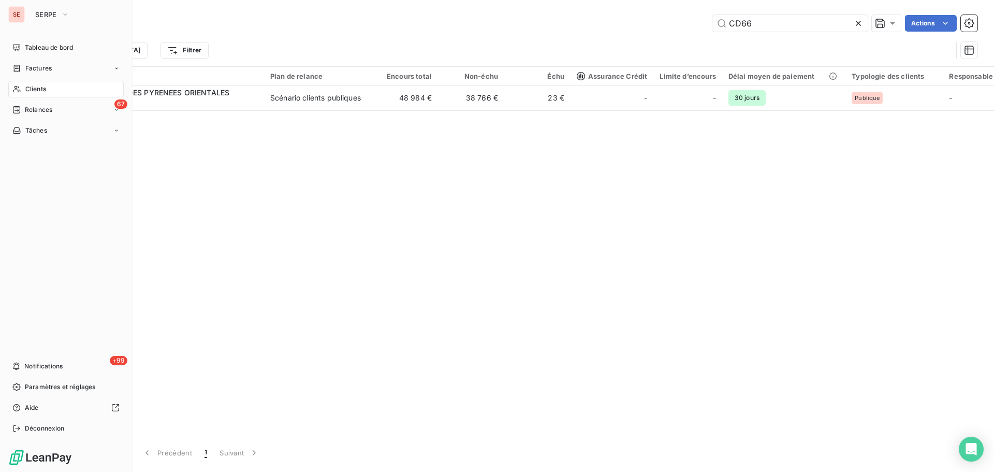
click at [38, 65] on span "Factures" at bounding box center [38, 68] width 26 height 9
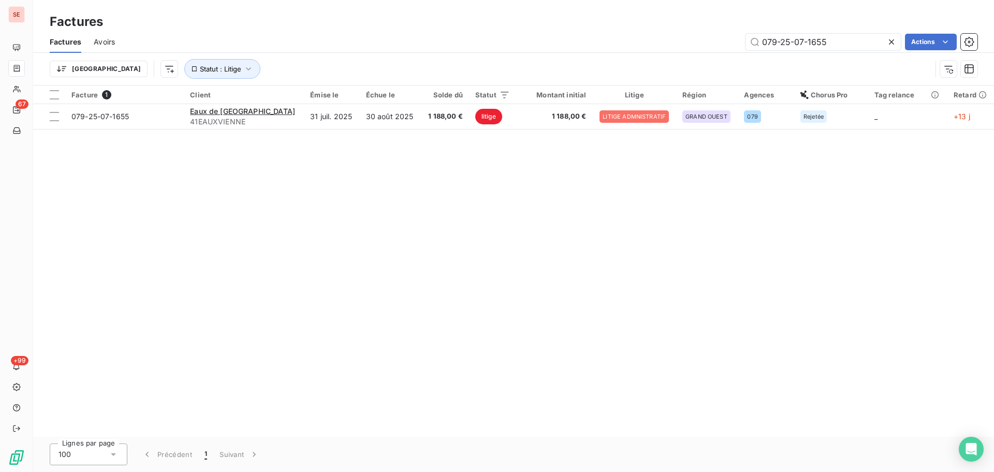
click at [888, 41] on icon at bounding box center [892, 42] width 10 height 10
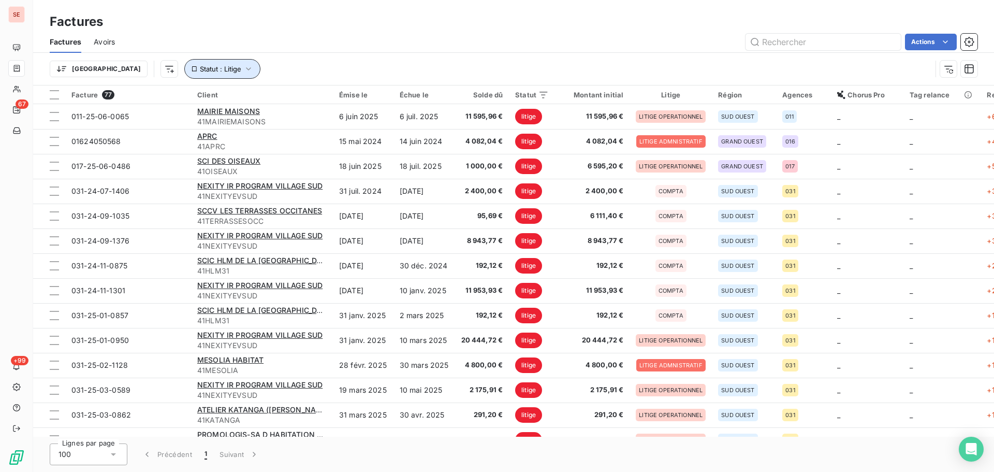
click at [200, 70] on span "Statut : Litige" at bounding box center [220, 69] width 41 height 8
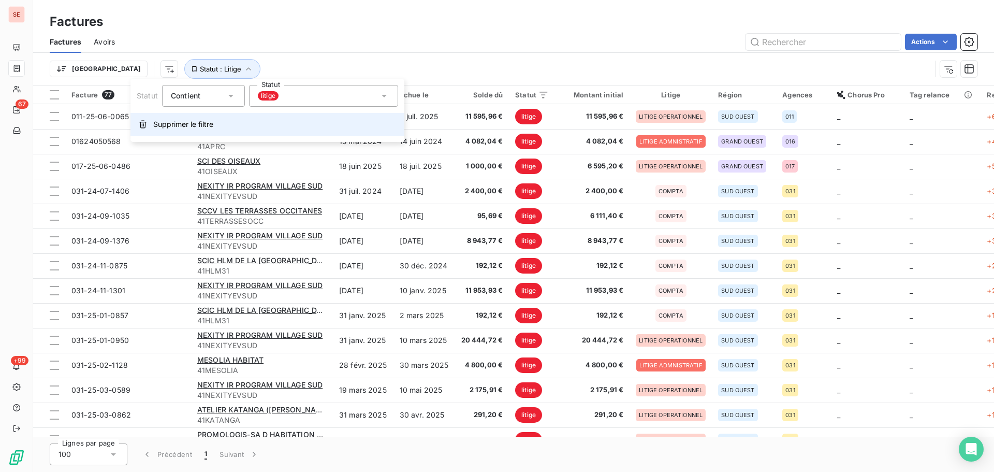
click at [188, 125] on span "Supprimer le filtre" at bounding box center [183, 124] width 60 height 10
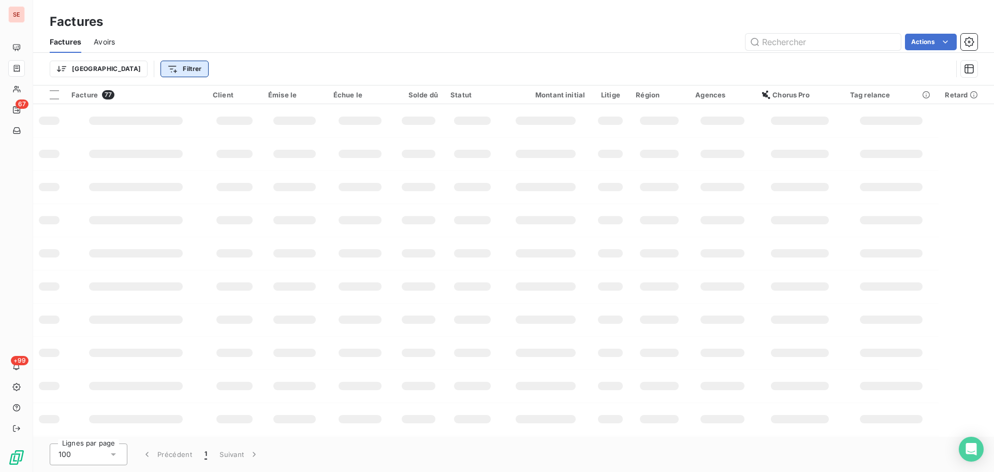
click at [129, 65] on html "SE 67 +99 Factures Factures Avoirs Actions Trier Filtrer Facture 77 Client Émis…" at bounding box center [497, 236] width 994 height 472
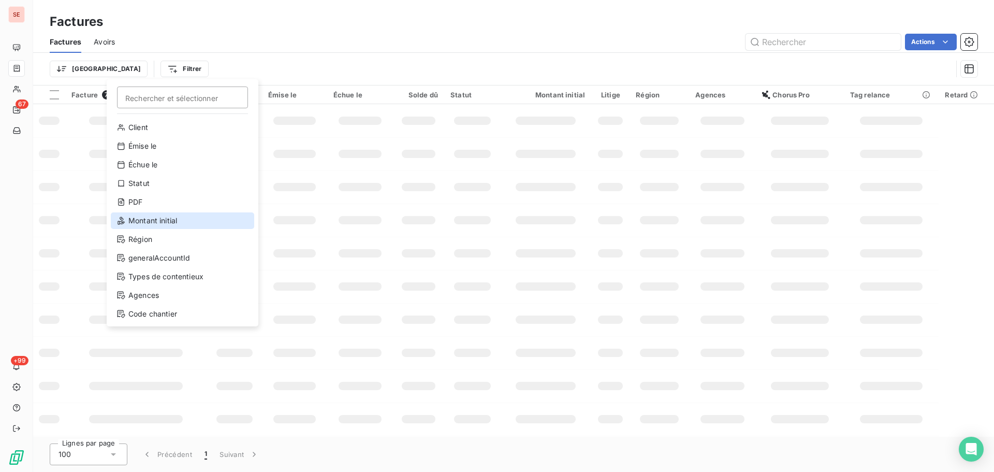
click at [173, 215] on div "Montant initial" at bounding box center [182, 220] width 143 height 17
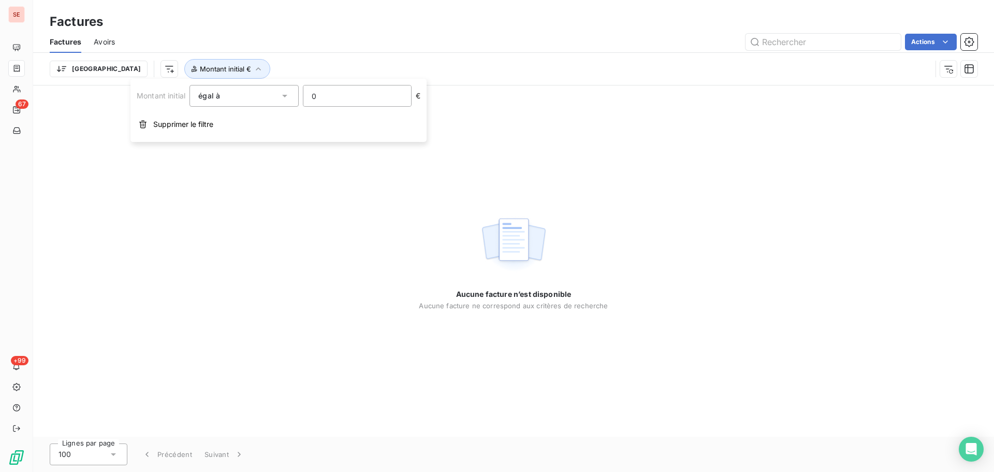
click at [352, 104] on input "0" at bounding box center [357, 95] width 108 height 21
click at [354, 96] on input "3931.28" at bounding box center [357, 95] width 108 height 21
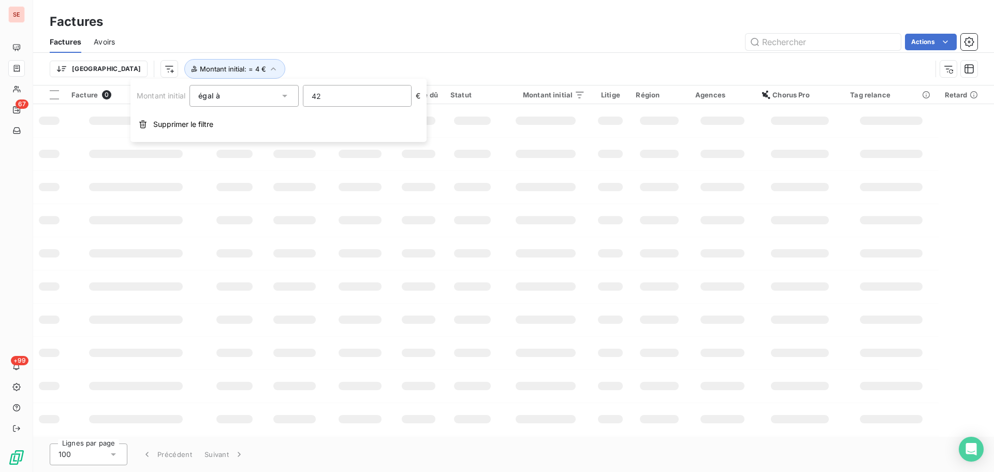
type input "424"
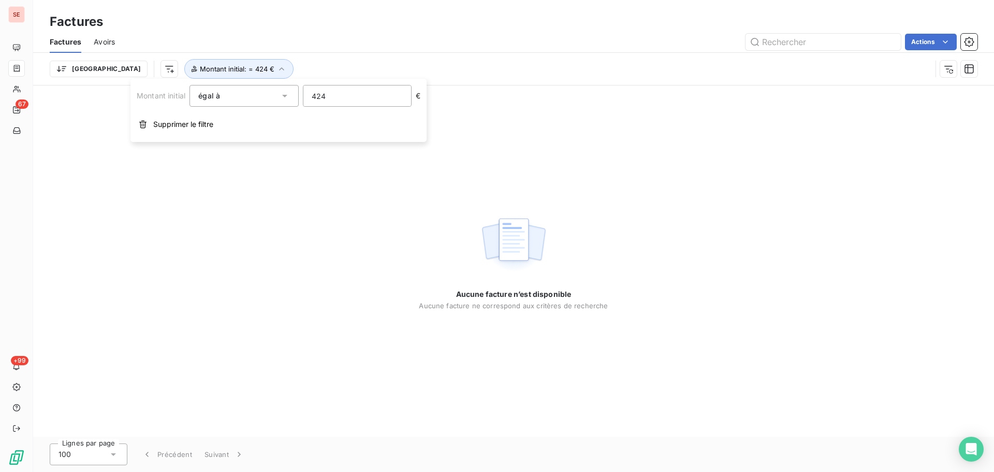
click at [558, 58] on div "Trier Montant initial : = 424 €" at bounding box center [514, 69] width 928 height 32
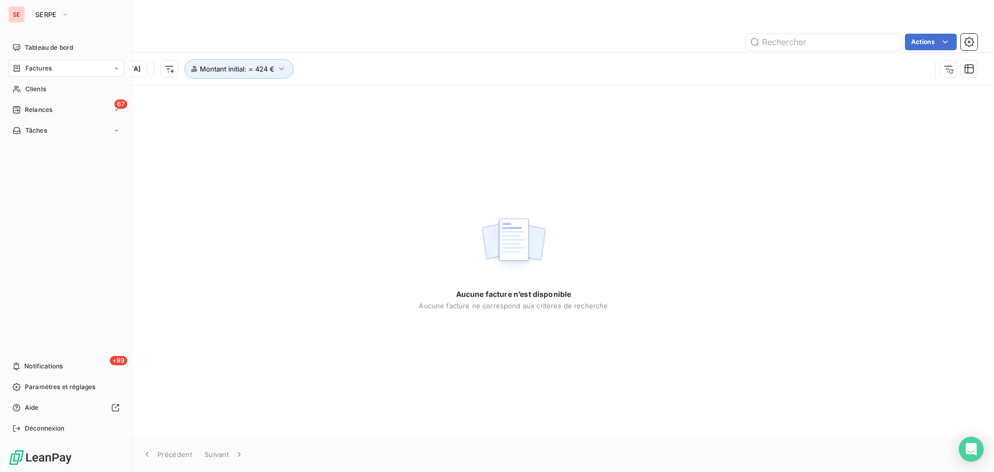
click at [23, 66] on div "Factures" at bounding box center [31, 68] width 39 height 9
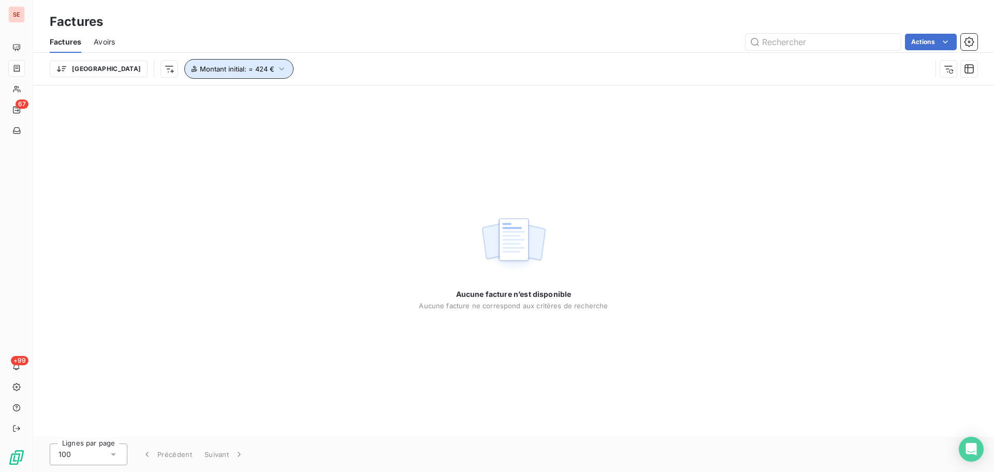
click at [184, 75] on button "Montant initial : = 424 €" at bounding box center [238, 69] width 109 height 20
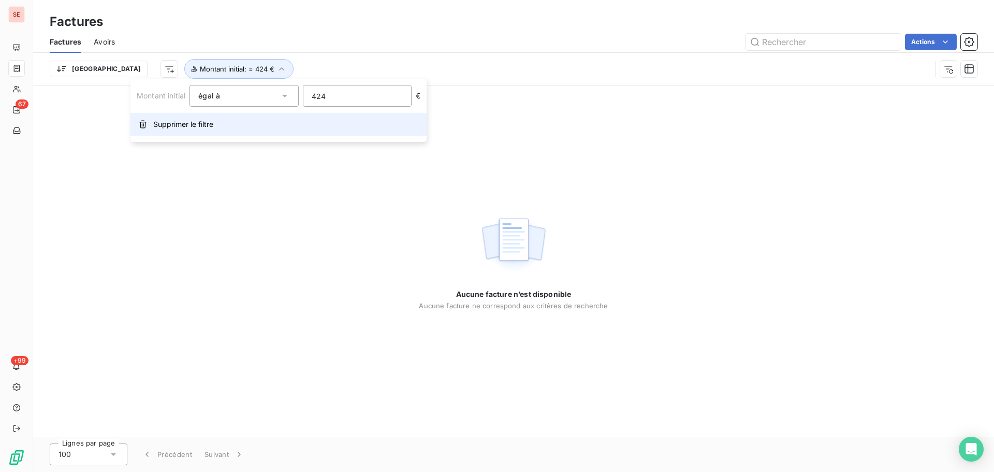
click at [187, 119] on span "Supprimer le filtre" at bounding box center [183, 124] width 60 height 10
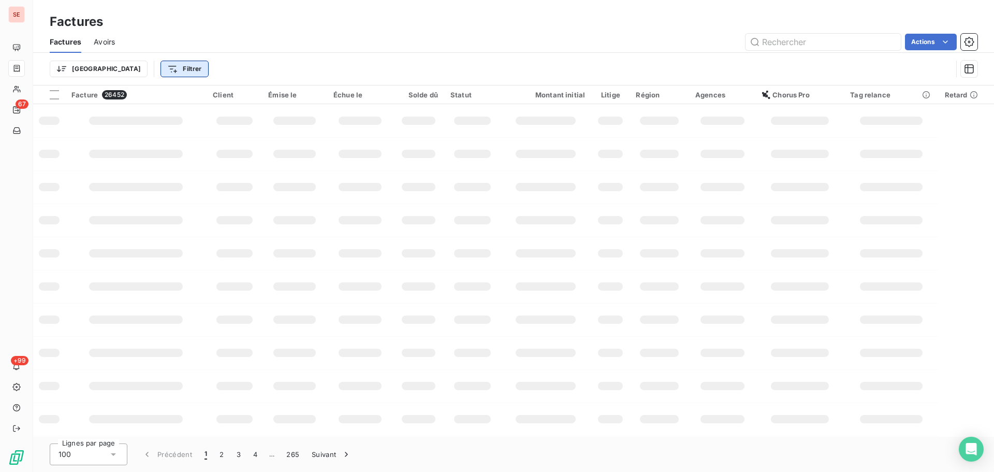
click at [139, 70] on html "SE 67 +99 Factures Factures Avoirs Actions Trier Filtrer Facture 26452 Client É…" at bounding box center [497, 236] width 994 height 472
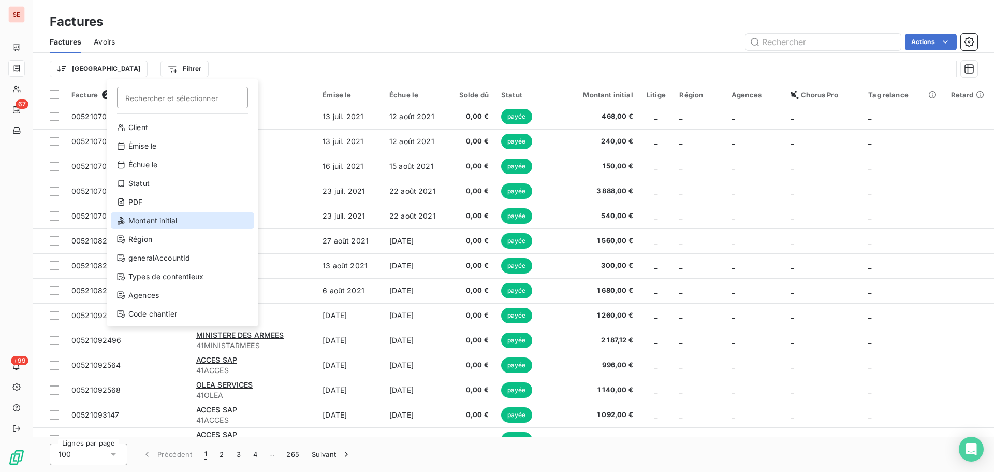
click at [168, 214] on div "Montant initial" at bounding box center [182, 220] width 143 height 17
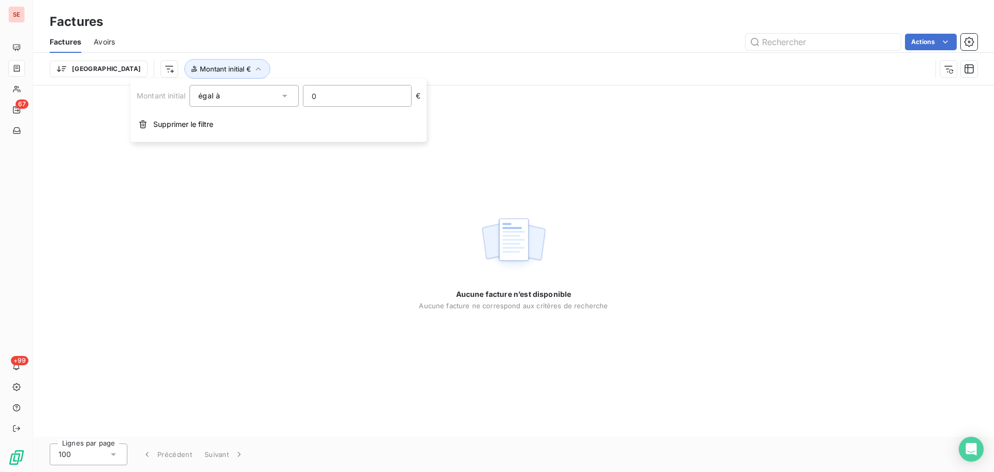
click at [398, 99] on input "0" at bounding box center [357, 95] width 108 height 21
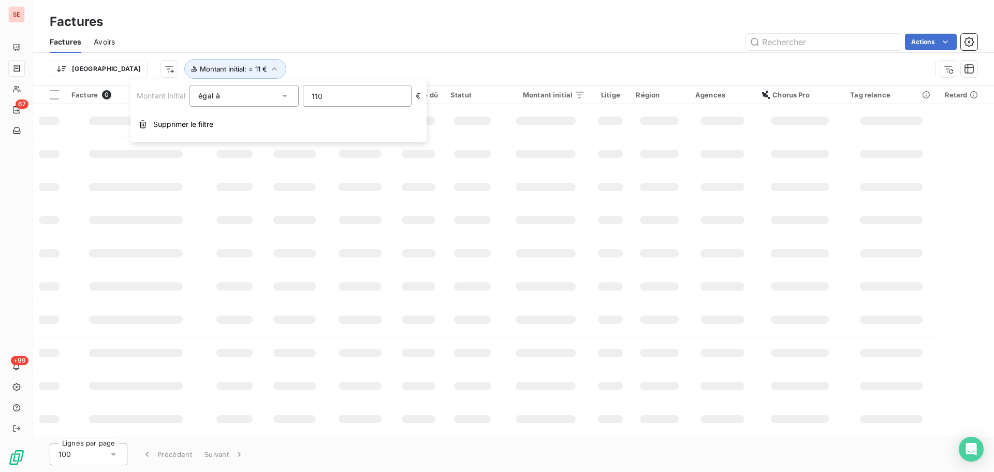
type input "1100"
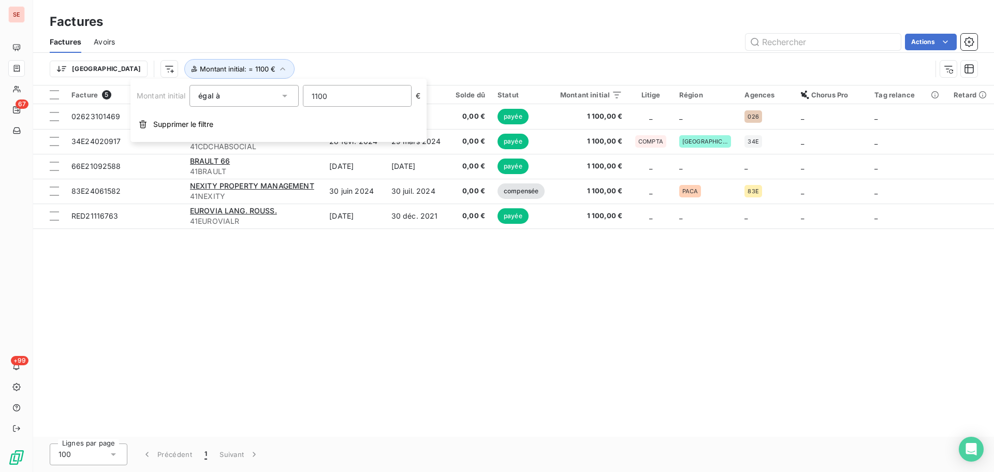
click at [312, 326] on div "Facture 5 Client Émise le Échue le Solde dû Statut Montant initial Litige Régio…" at bounding box center [513, 260] width 961 height 351
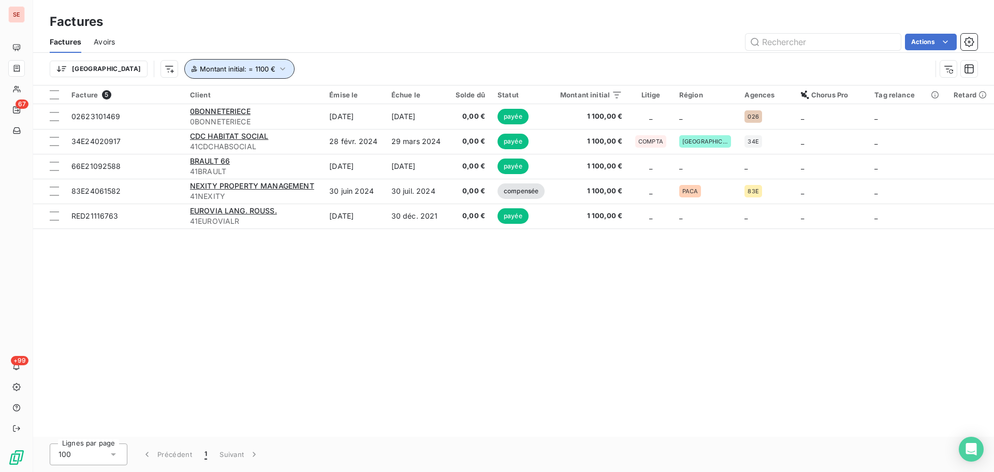
click at [280, 68] on icon "button" at bounding box center [282, 68] width 5 height 3
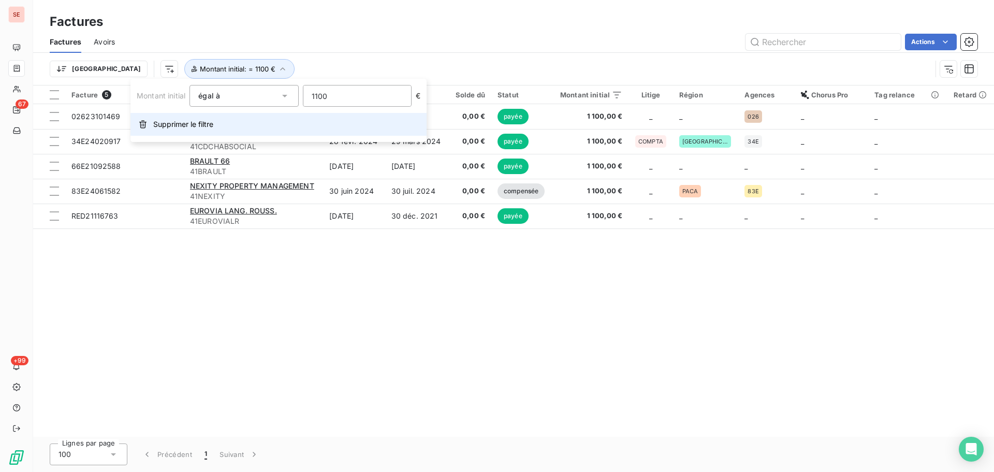
click at [209, 131] on button "Supprimer le filtre" at bounding box center [279, 124] width 296 height 23
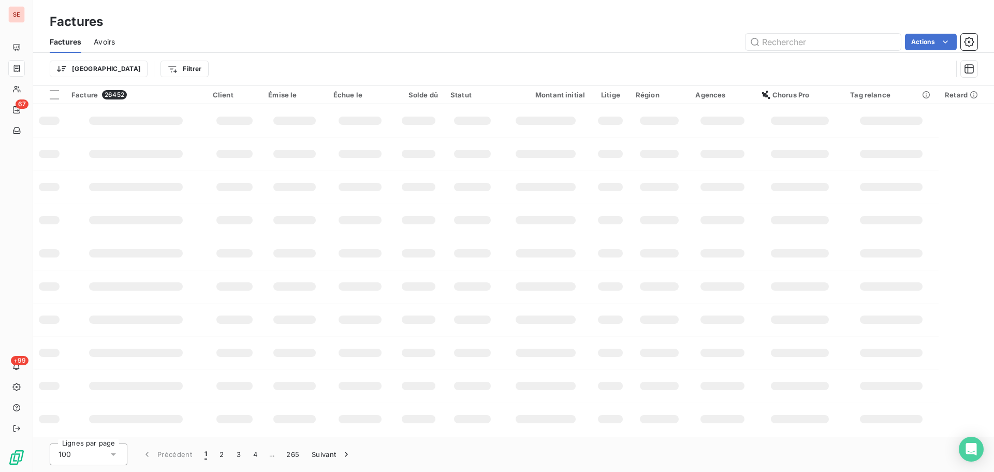
click at [309, 40] on div "Actions" at bounding box center [552, 42] width 850 height 17
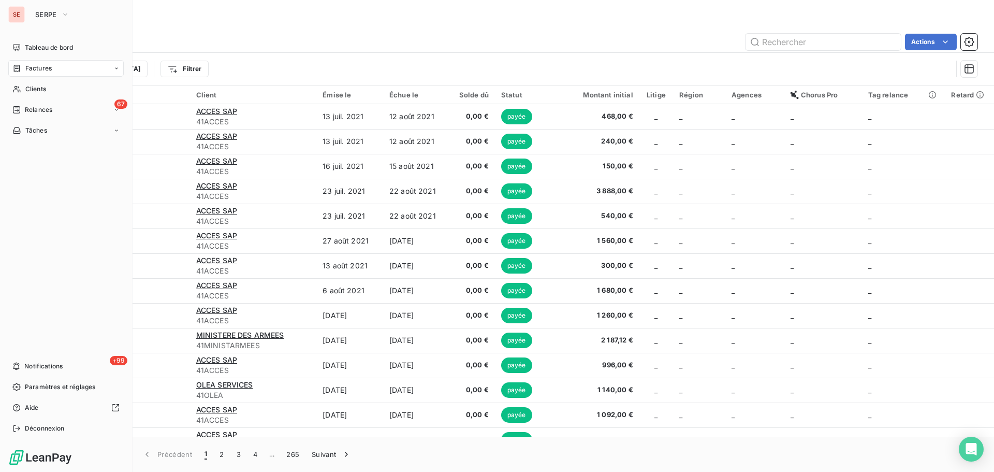
click at [49, 69] on span "Factures" at bounding box center [38, 68] width 26 height 9
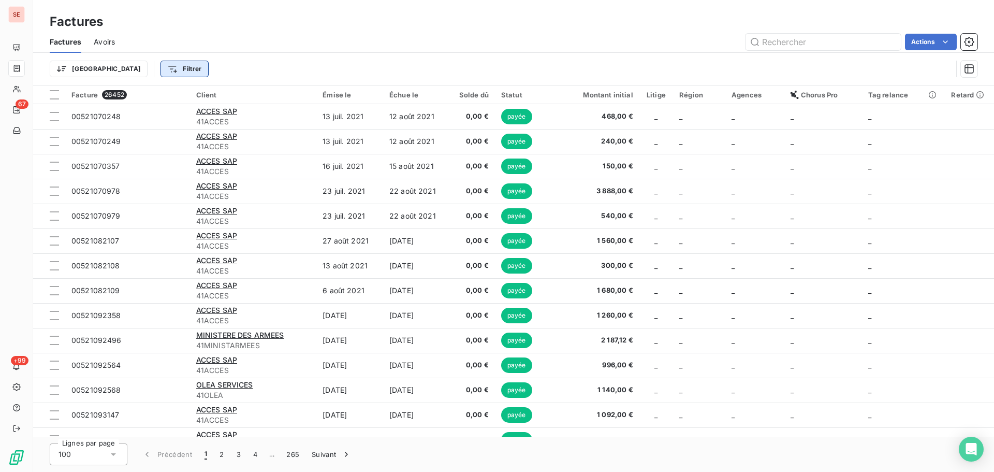
click at [135, 68] on html "SE 67 +99 Factures Factures Avoirs Actions Trier Filtrer Facture 26452 Client É…" at bounding box center [497, 236] width 994 height 472
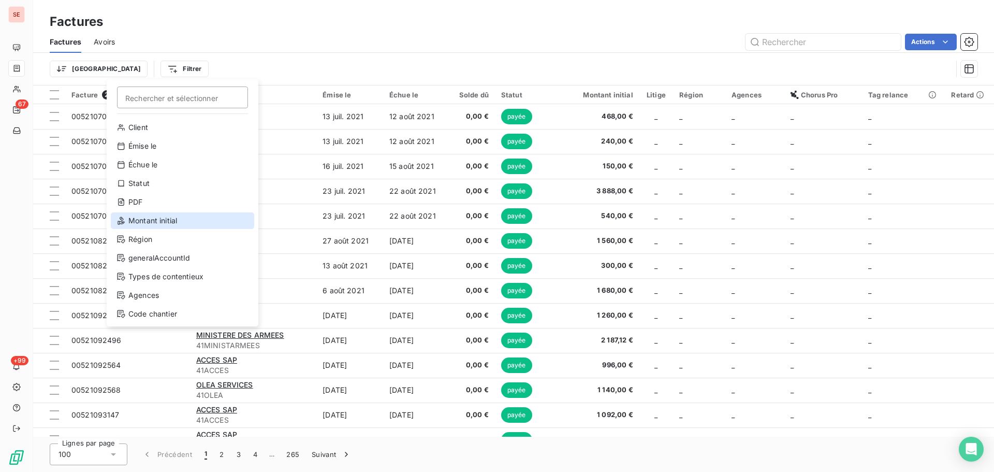
click at [180, 221] on div "Montant initial" at bounding box center [182, 220] width 143 height 17
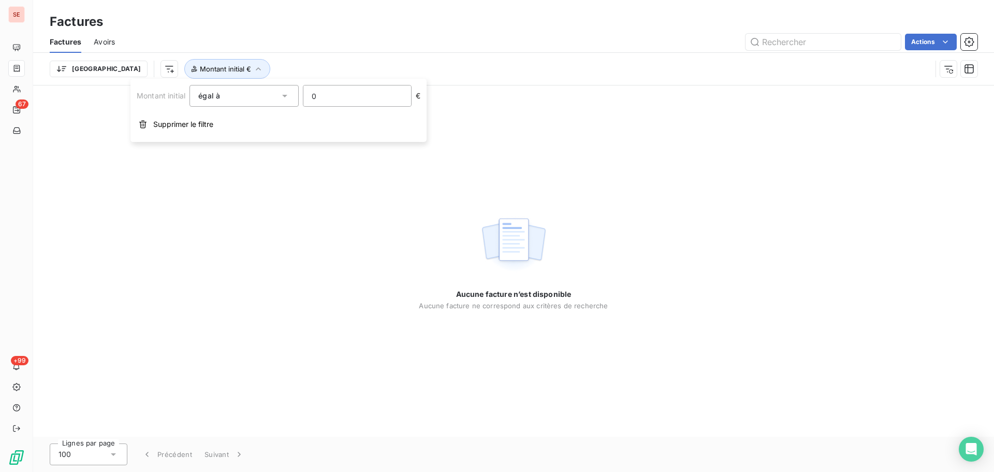
click at [349, 98] on input "0" at bounding box center [357, 95] width 108 height 21
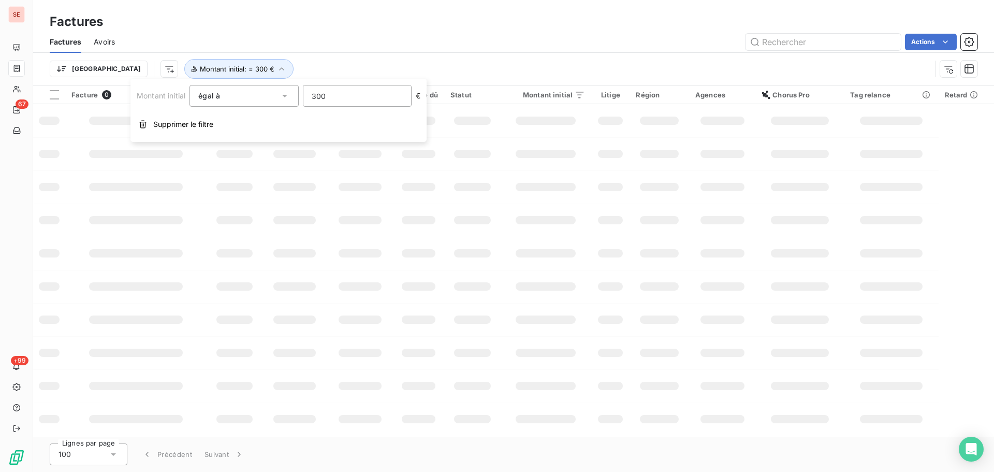
type input "3000"
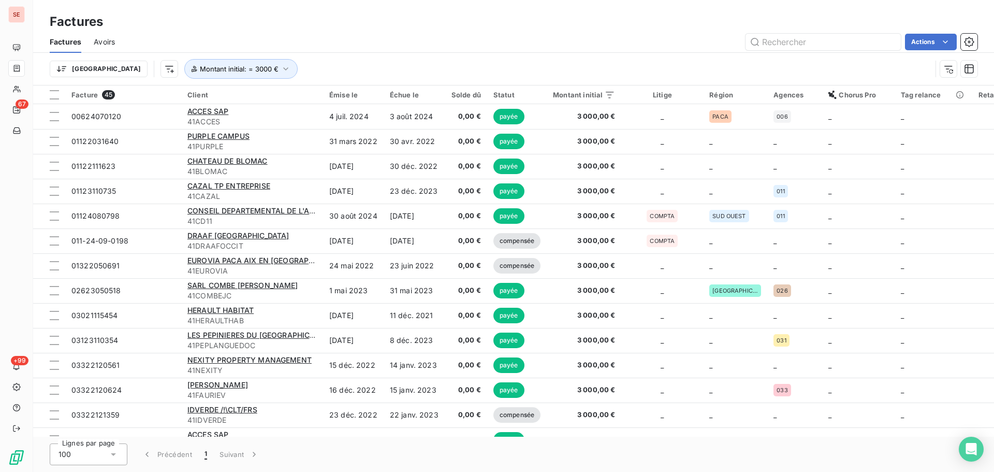
click at [438, 45] on div "Actions" at bounding box center [552, 42] width 850 height 17
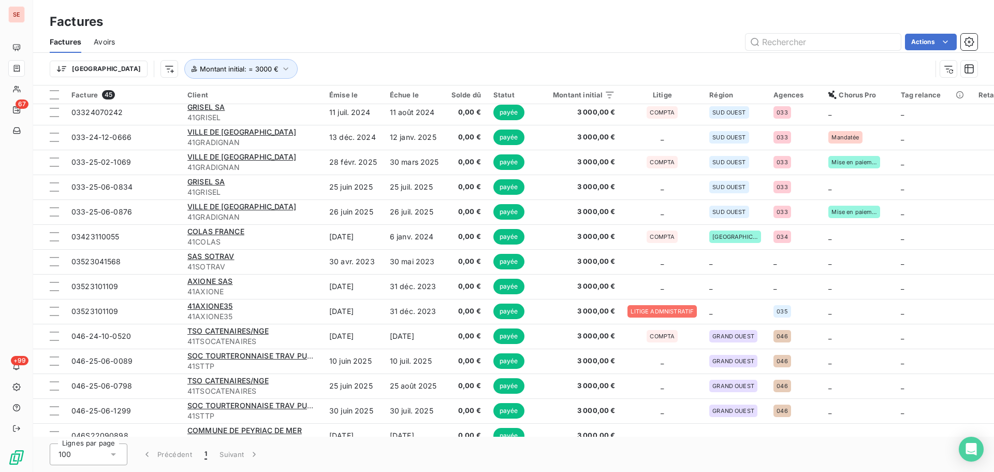
scroll to position [376, 0]
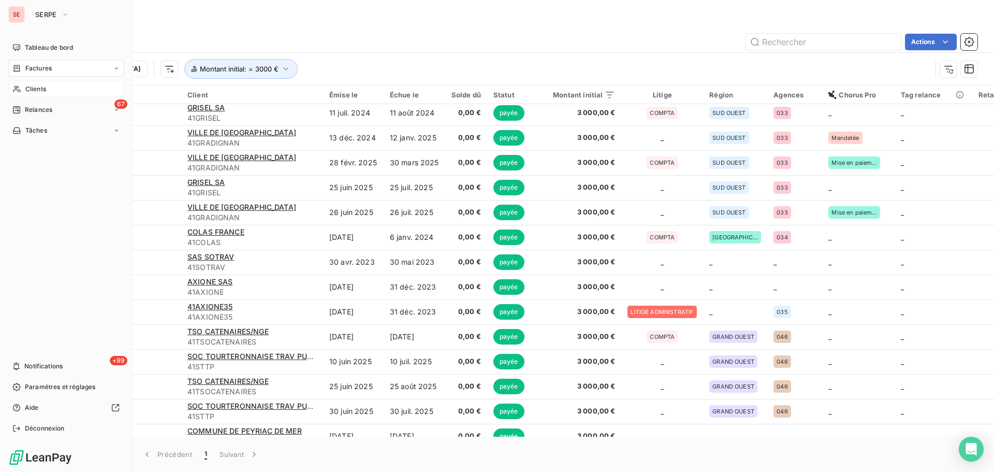
click at [27, 92] on span "Clients" at bounding box center [35, 88] width 21 height 9
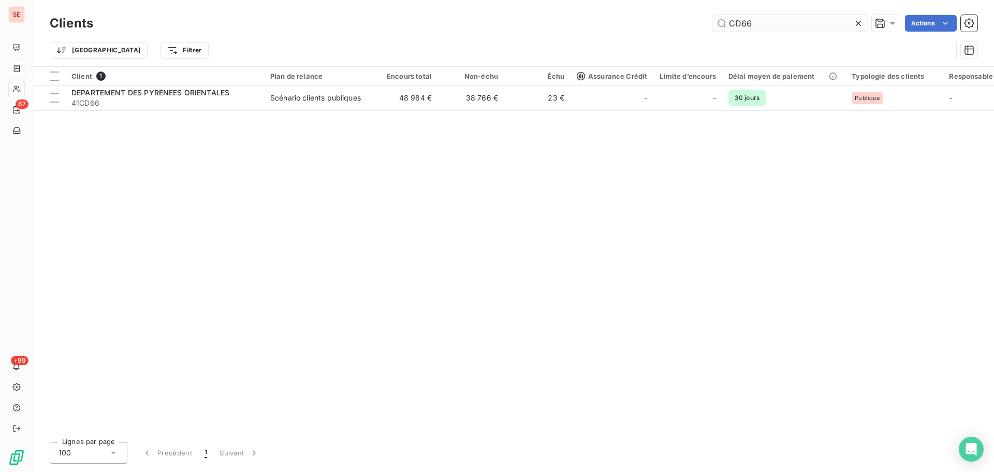
click at [786, 19] on input "CD66" at bounding box center [790, 23] width 155 height 17
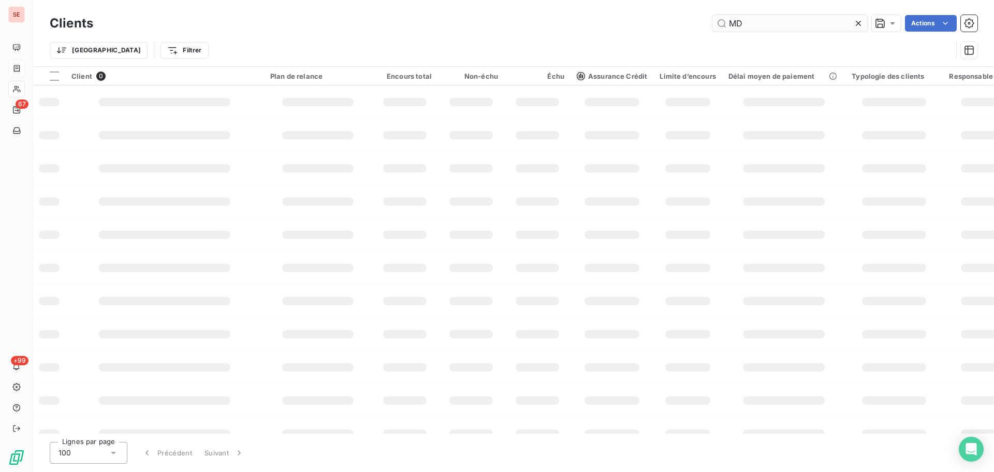
type input "M"
type input "m"
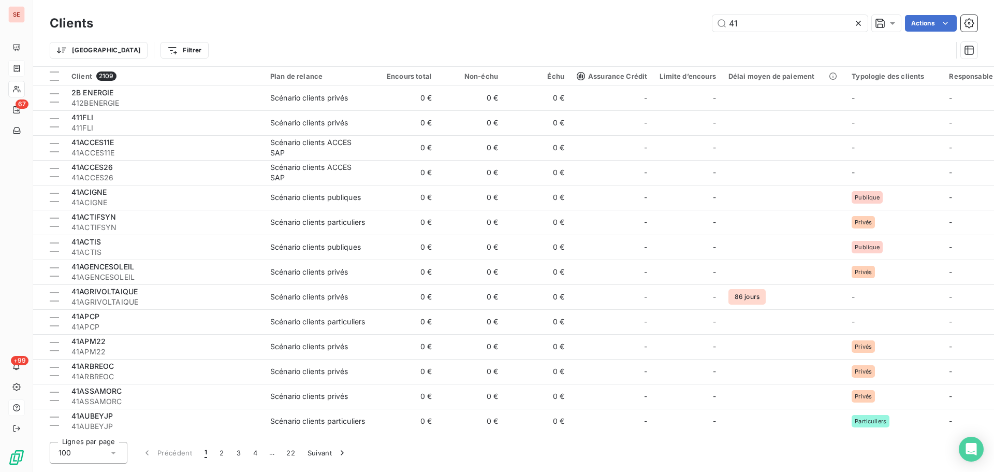
type input "41"
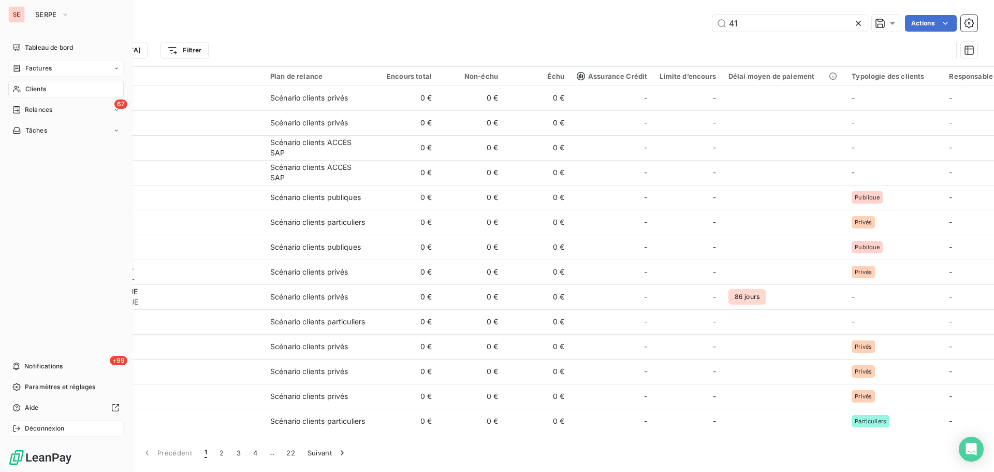
click at [60, 425] on span "Déconnexion" at bounding box center [45, 428] width 40 height 9
